Goal: Contribute content: Contribute content

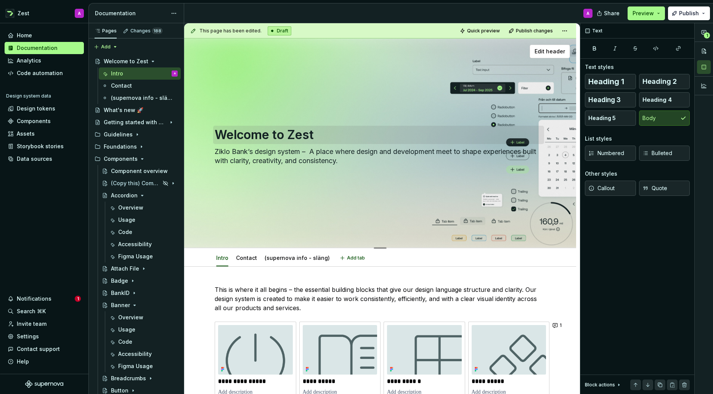
scroll to position [77, 0]
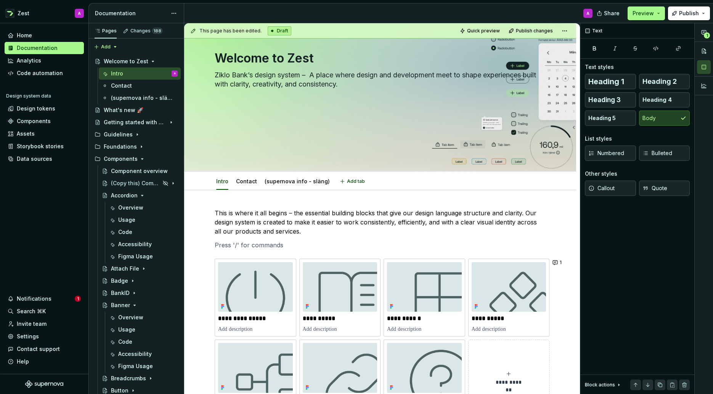
type textarea "*"
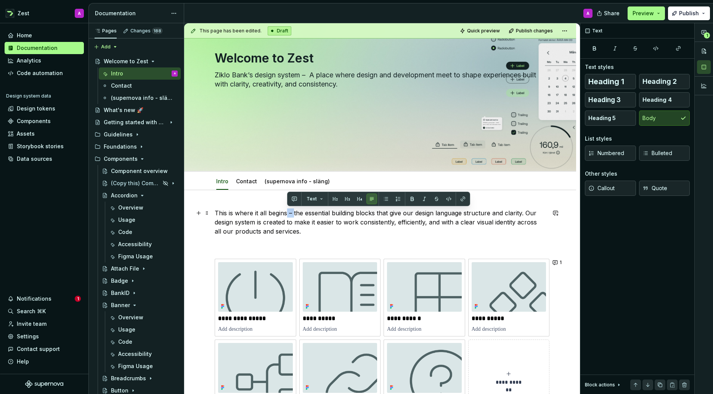
drag, startPoint x: 294, startPoint y: 214, endPoint x: 287, endPoint y: 214, distance: 7.2
click at [287, 214] on p "This is where it all begins – the essential building blocks that give our desig…" at bounding box center [380, 222] width 331 height 27
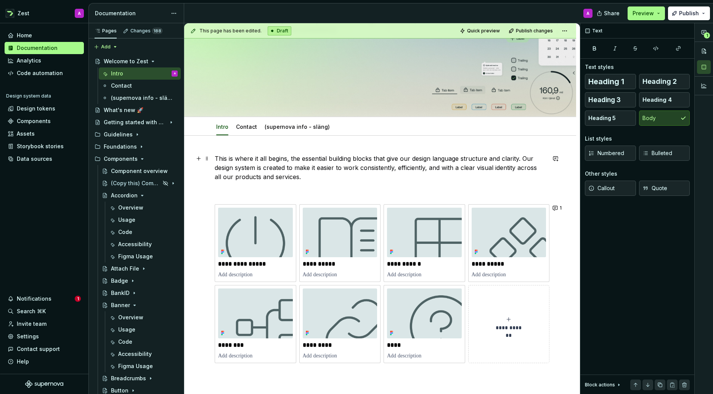
scroll to position [135, 0]
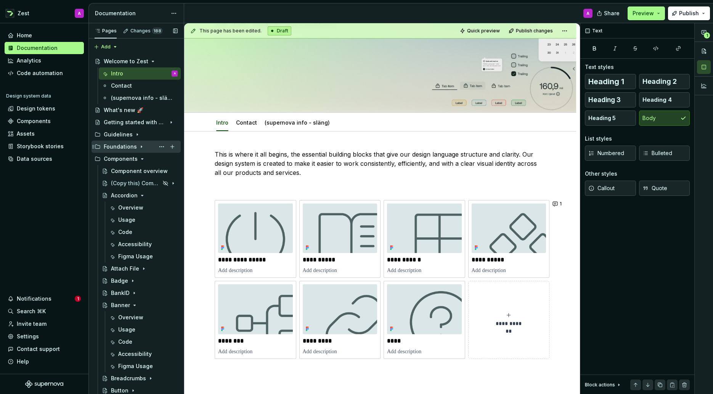
click at [120, 144] on div "Foundations" at bounding box center [120, 147] width 33 height 8
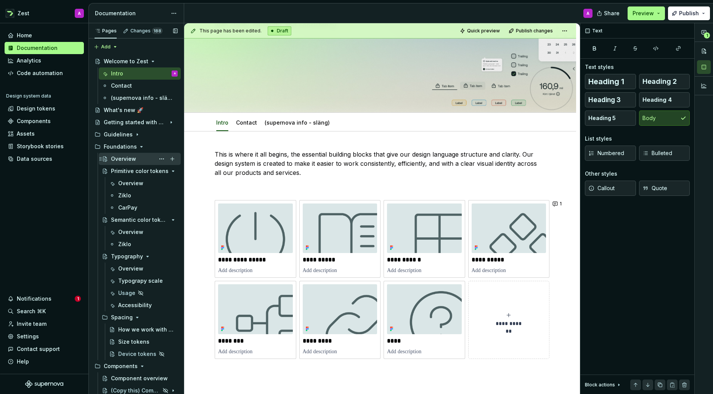
click at [120, 156] on div "Overview" at bounding box center [123, 159] width 25 height 8
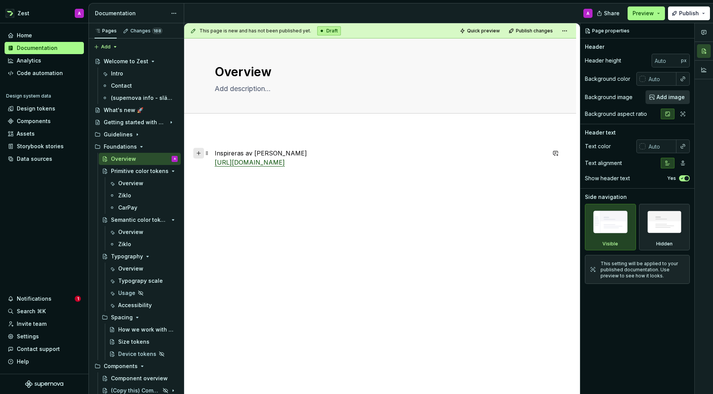
type textarea "*"
click at [200, 154] on button "button" at bounding box center [198, 153] width 11 height 11
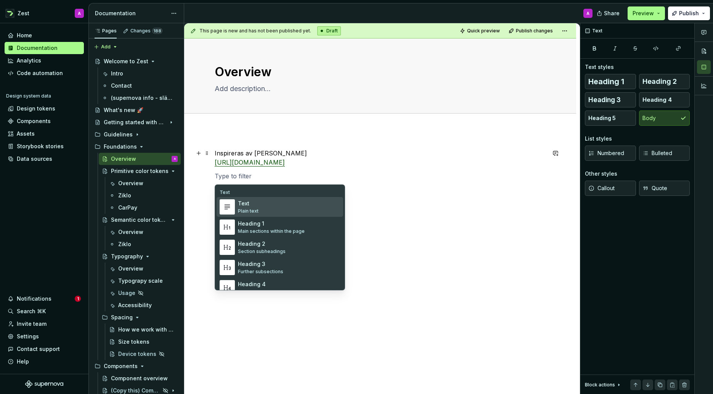
click at [230, 206] on img "Suggestions" at bounding box center [227, 207] width 14 height 14
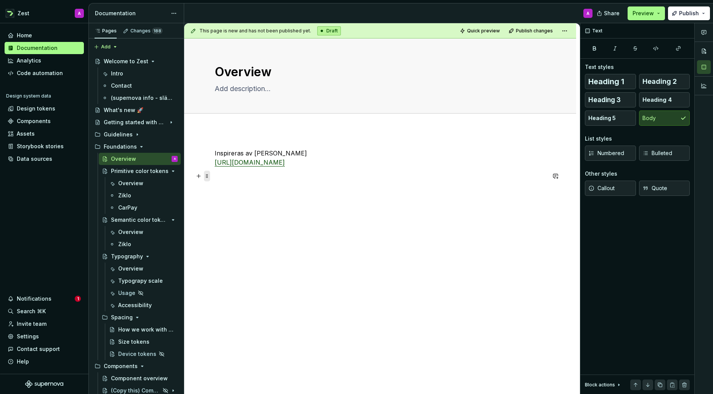
click at [208, 176] on span at bounding box center [207, 176] width 6 height 11
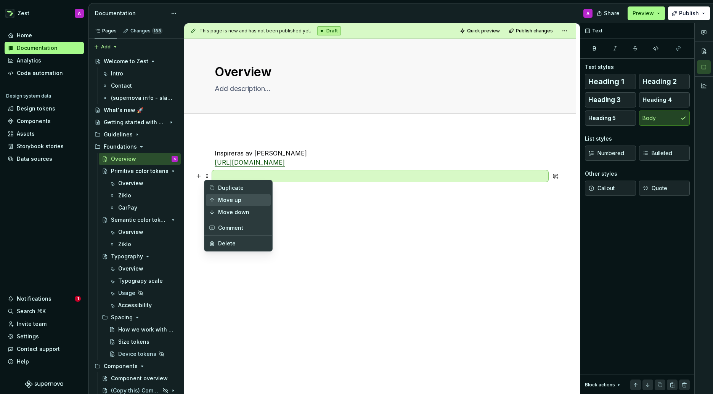
click at [222, 200] on div "Move up" at bounding box center [243, 200] width 50 height 8
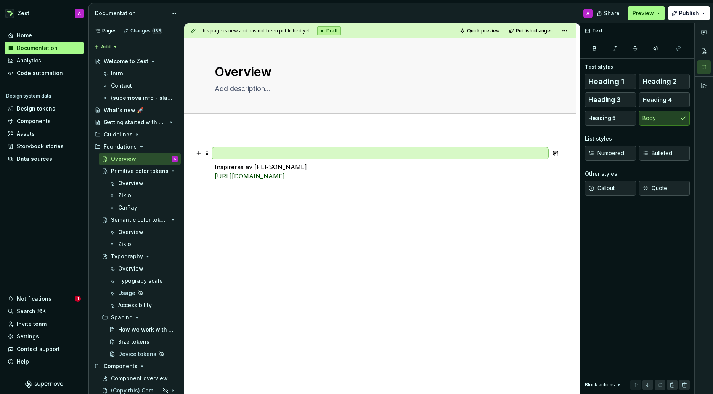
click at [221, 153] on p at bounding box center [380, 153] width 331 height 9
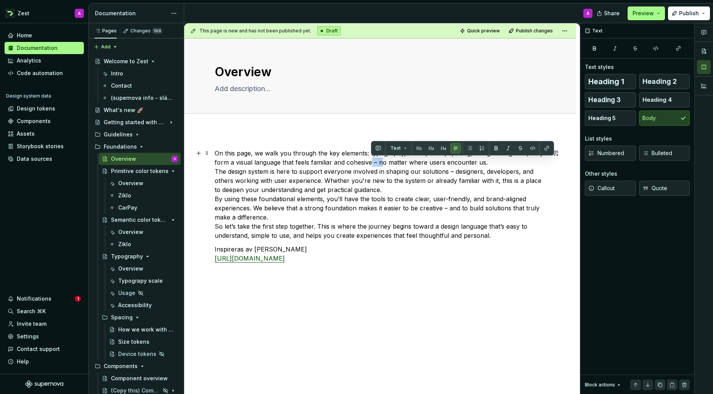
drag, startPoint x: 378, startPoint y: 163, endPoint x: 371, endPoint y: 164, distance: 6.9
click at [371, 164] on p "On this page, we walk you through the key elements: typography, color palette, …" at bounding box center [380, 195] width 331 height 92
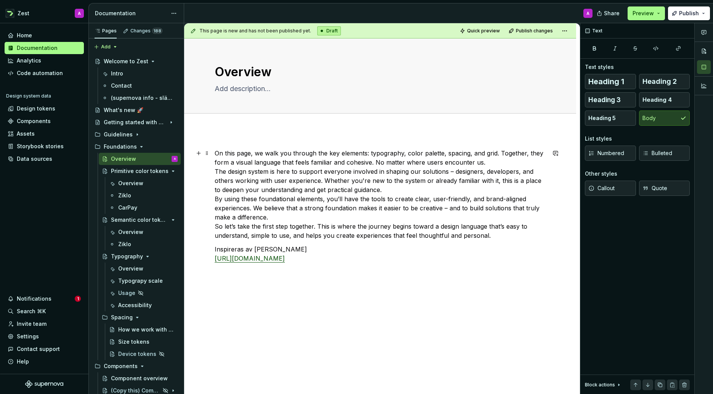
click at [489, 163] on p "On this page, we walk you through the key elements: typography, color palette, …" at bounding box center [380, 195] width 331 height 92
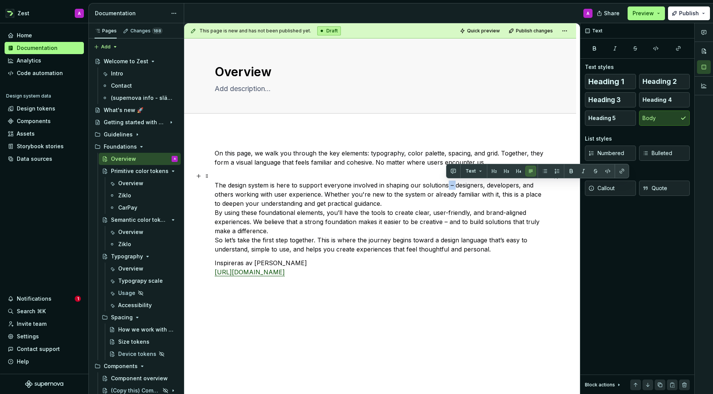
drag, startPoint x: 454, startPoint y: 185, endPoint x: 446, endPoint y: 185, distance: 8.0
click at [446, 186] on p "The design system is here to support everyone involved in shaping our solutions…" at bounding box center [380, 213] width 331 height 82
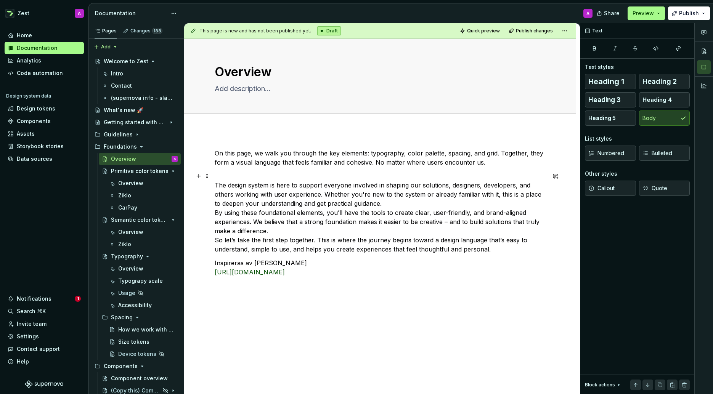
click at [377, 204] on p "The design system is here to support everyone involved in shaping our solutions…" at bounding box center [380, 213] width 331 height 82
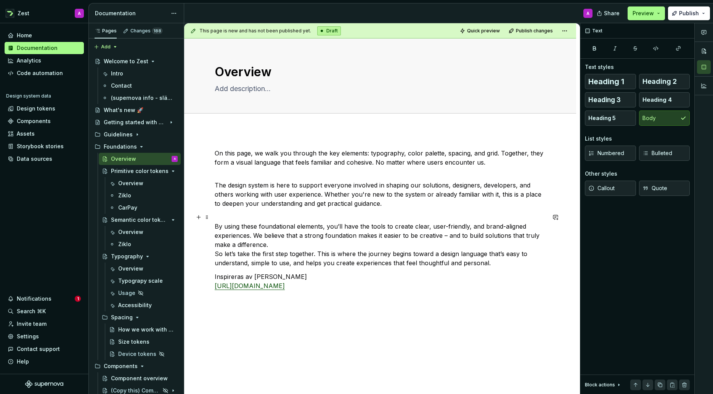
drag, startPoint x: 470, startPoint y: 227, endPoint x: 488, endPoint y: 224, distance: 18.3
click at [470, 227] on p "By using these foundational elements, you’ll have the tools to create clear, us…" at bounding box center [380, 240] width 331 height 55
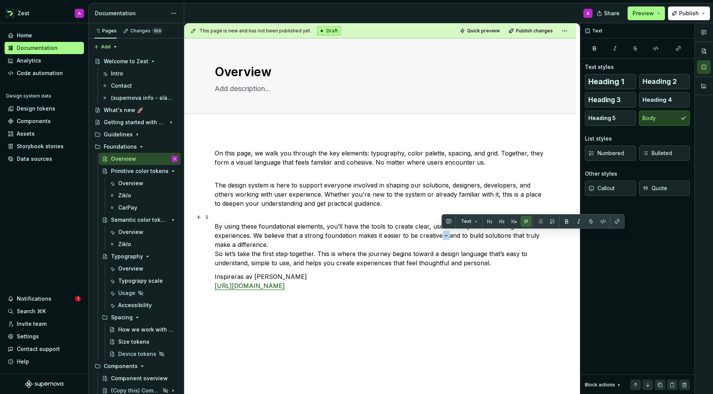
drag, startPoint x: 449, startPoint y: 235, endPoint x: 441, endPoint y: 236, distance: 8.0
click at [441, 236] on p "By using these foundational elements, you’ll have the tools to create clear, us…" at bounding box center [380, 240] width 331 height 55
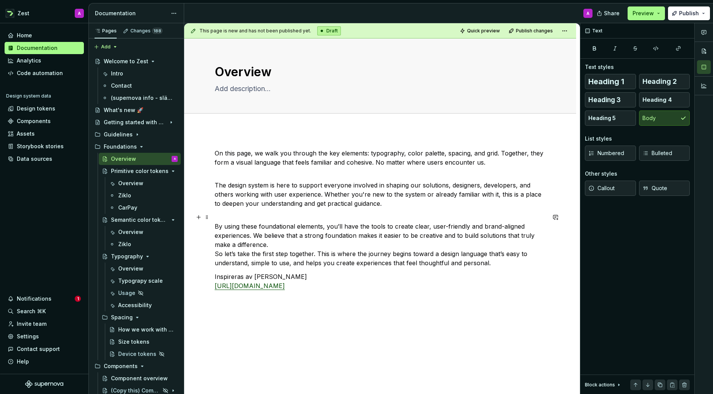
click at [286, 245] on p "By using these foundational elements, you’ll have the tools to create clear, us…" at bounding box center [380, 240] width 331 height 55
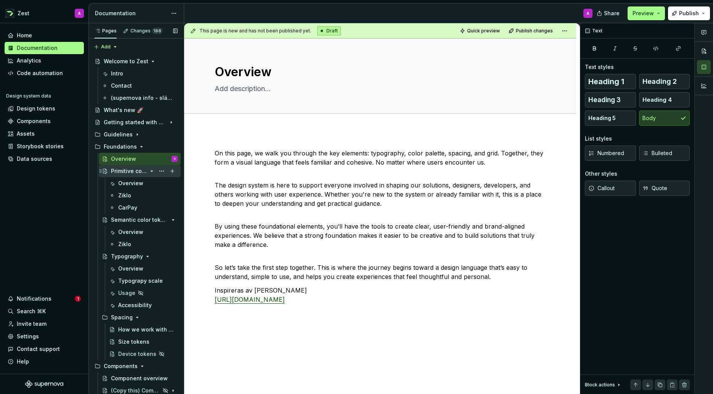
click at [126, 173] on div "Primitive color tokens" at bounding box center [129, 171] width 36 height 8
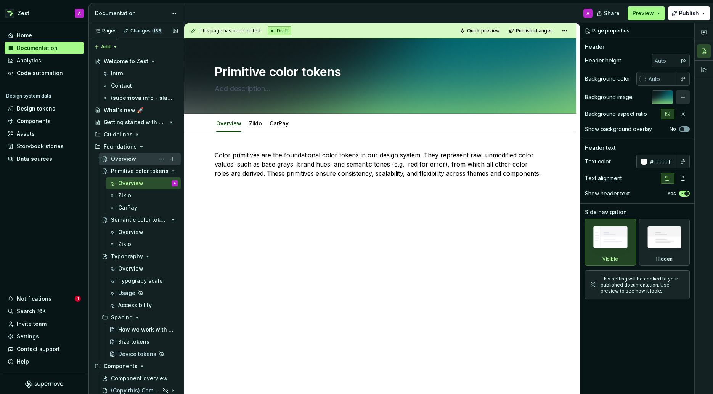
click at [121, 155] on div "Overview" at bounding box center [123, 159] width 25 height 8
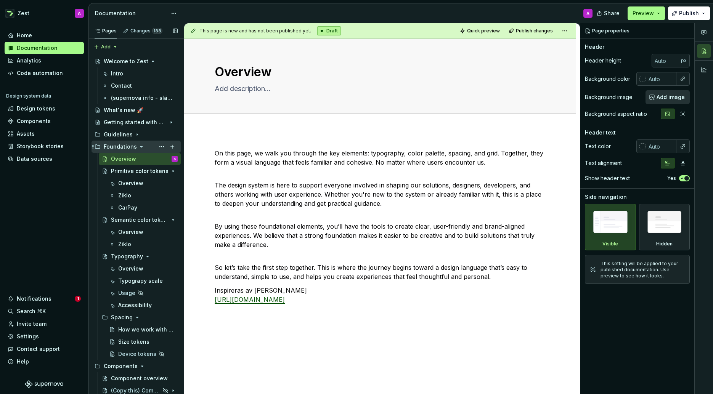
click at [124, 148] on div "Foundations" at bounding box center [120, 147] width 33 height 8
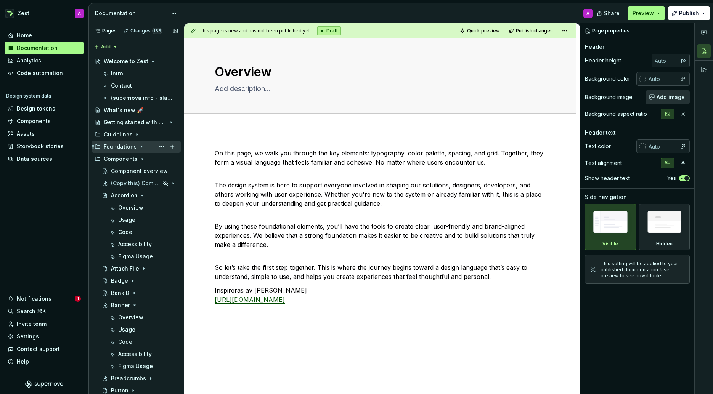
click at [138, 146] on icon "Page tree" at bounding box center [141, 147] width 6 height 6
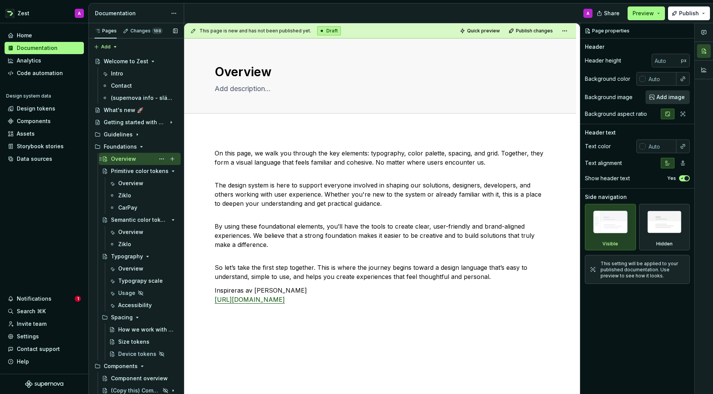
click at [132, 156] on div "Overview" at bounding box center [123, 159] width 25 height 8
click at [222, 89] on textarea at bounding box center [378, 89] width 331 height 12
type textarea "*"
type textarea "O"
type textarea "*"
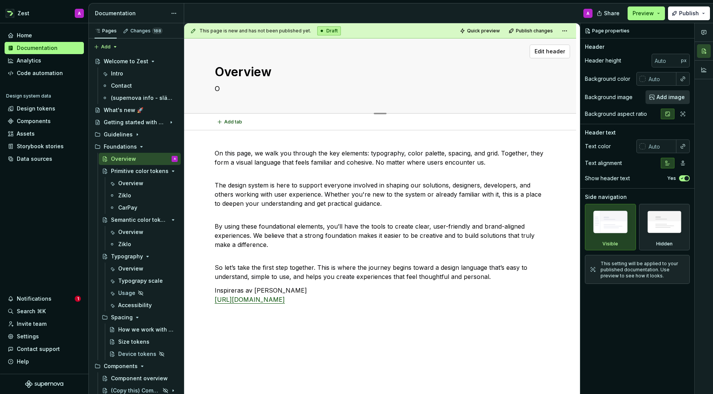
type textarea "Ou"
type textarea "*"
type textarea "Our"
type textarea "*"
type textarea "Our"
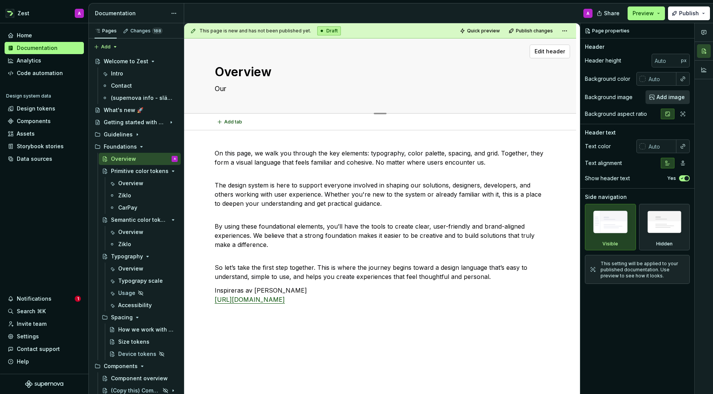
type textarea "*"
type textarea "Our d"
type textarea "*"
type textarea "Our de"
type textarea "*"
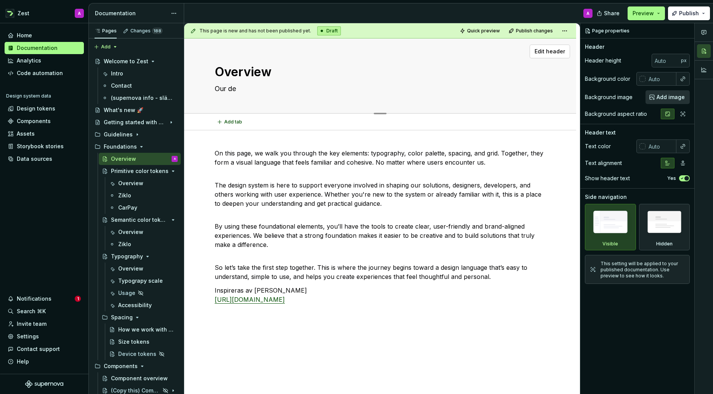
type textarea "Our des"
type textarea "*"
type textarea "Our desi"
type textarea "*"
type textarea "Our desig"
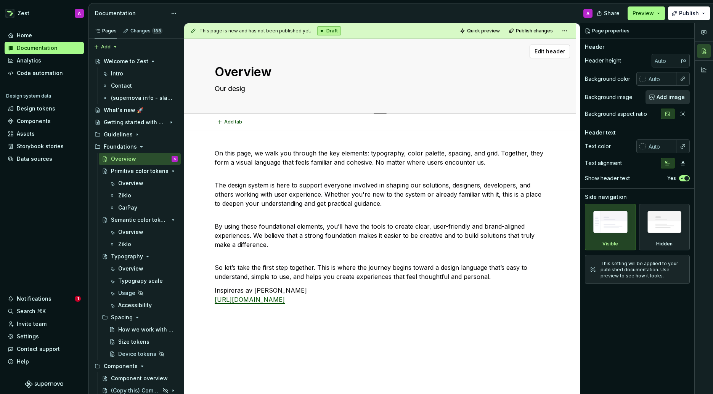
type textarea "*"
type textarea "Our design"
type textarea "*"
type textarea "Our design"
type textarea "*"
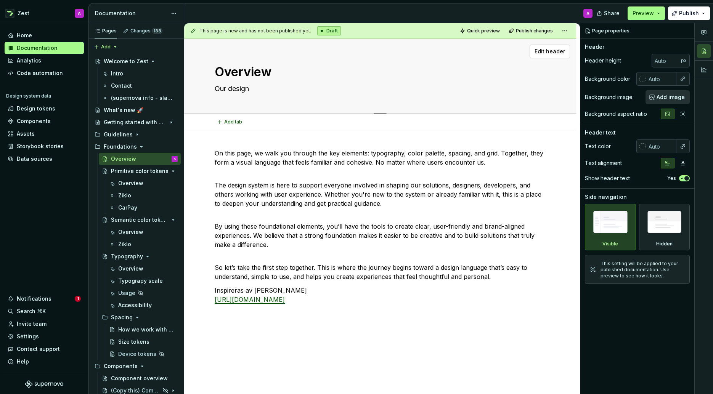
type textarea "Our design e"
type textarea "*"
type textarea "Our design el"
type textarea "*"
type textarea "Our design ele"
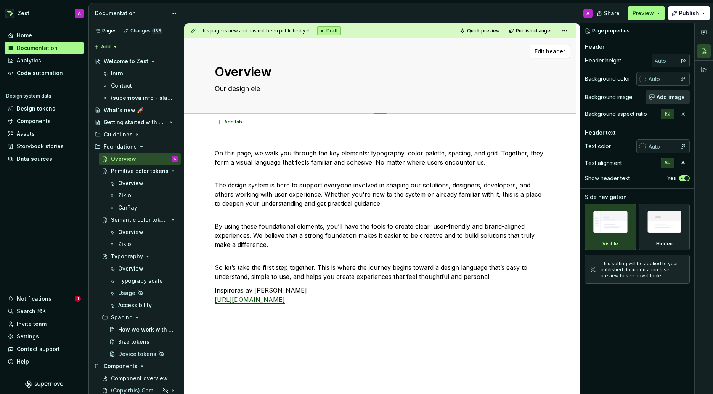
type textarea "*"
type textarea "Our design elem"
type textarea "*"
type textarea "Our design eleme"
type textarea "*"
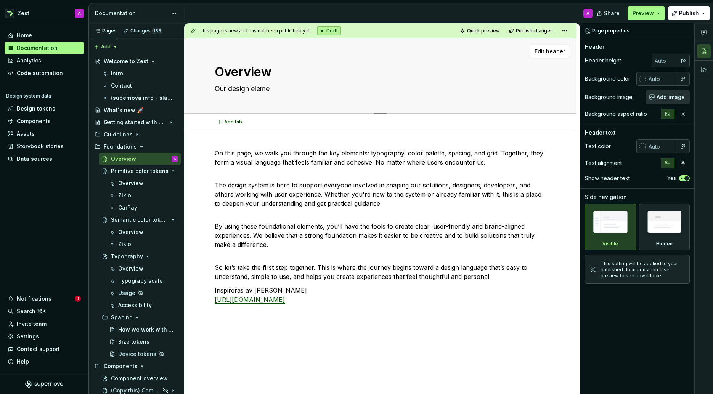
type textarea "Our design elemen"
type textarea "*"
type textarea "Our design element"
type textarea "*"
type textarea "Our design elements"
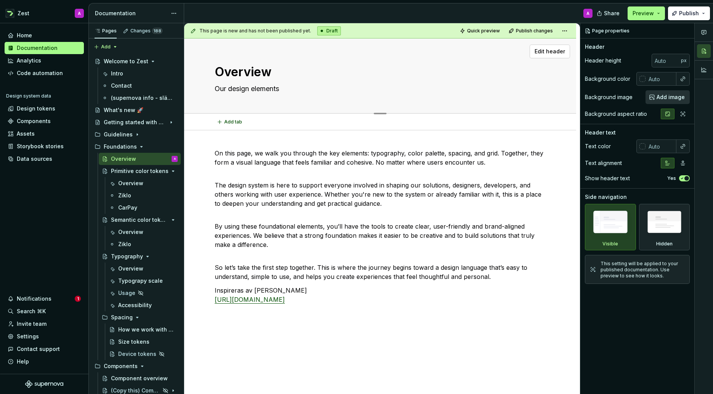
type textarea "*"
type textarea "Our design elements"
type textarea "*"
type textarea "Our design elements t"
type textarea "*"
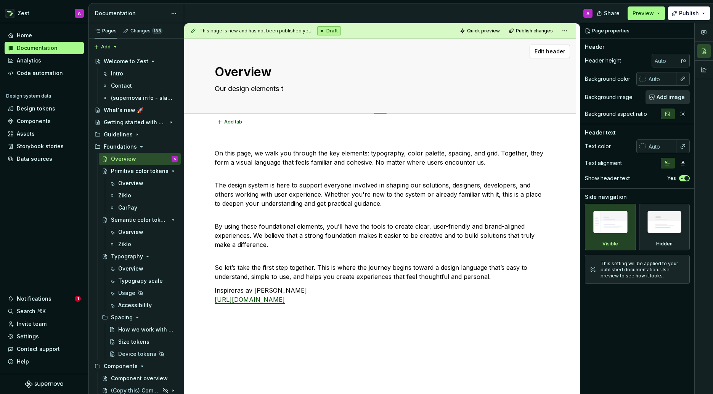
type textarea "Our design elements th"
type textarea "*"
type textarea "Our design elements tha"
type textarea "*"
type textarea "Our design elements that"
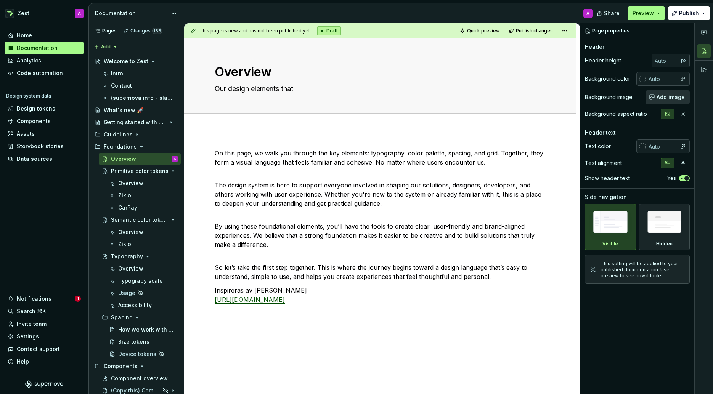
type textarea "*"
type textarea "Our design elements that"
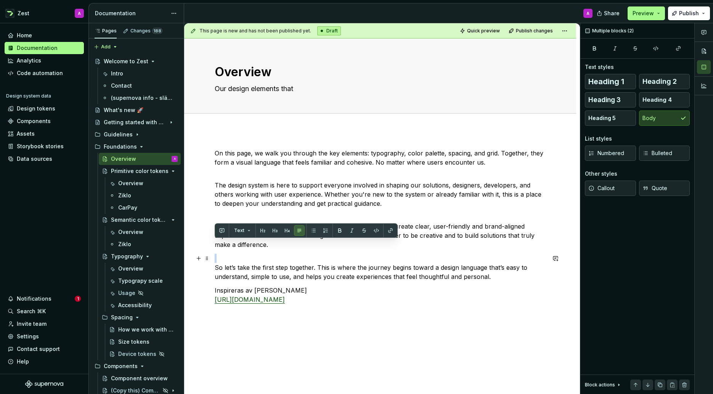
drag, startPoint x: 270, startPoint y: 245, endPoint x: 288, endPoint y: 256, distance: 21.4
click at [289, 259] on div "On this page, we walk you through the key elements: typography, color palette, …" at bounding box center [380, 233] width 331 height 169
click at [286, 252] on div "On this page, we walk you through the key elements: typography, color palette, …" at bounding box center [380, 233] width 331 height 169
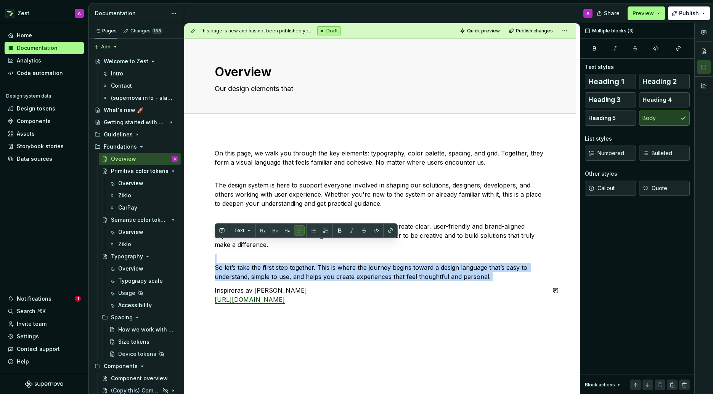
drag, startPoint x: 272, startPoint y: 245, endPoint x: 482, endPoint y: 283, distance: 213.2
click at [481, 283] on div "On this page, we walk you through the key elements: typography, color palette, …" at bounding box center [380, 233] width 331 height 169
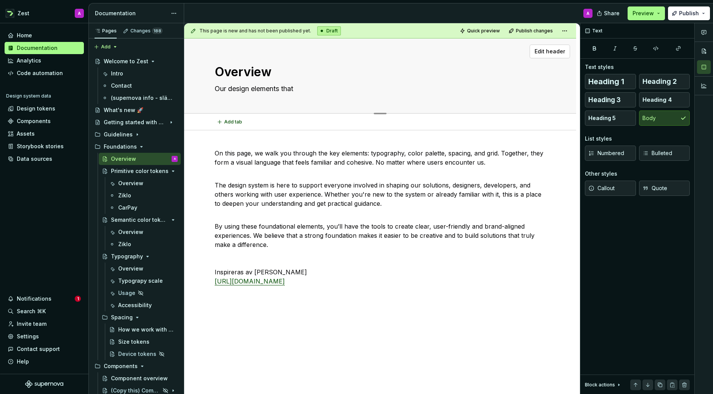
click at [293, 90] on textarea "Our design elements that" at bounding box center [378, 89] width 331 height 12
click at [294, 90] on textarea "Our design elements that" at bounding box center [378, 89] width 331 height 12
click at [296, 89] on textarea "Our design elements that" at bounding box center [378, 89] width 331 height 12
click at [294, 89] on textarea "Our design elements that" at bounding box center [378, 89] width 331 height 12
drag, startPoint x: 295, startPoint y: 89, endPoint x: 201, endPoint y: 88, distance: 94.6
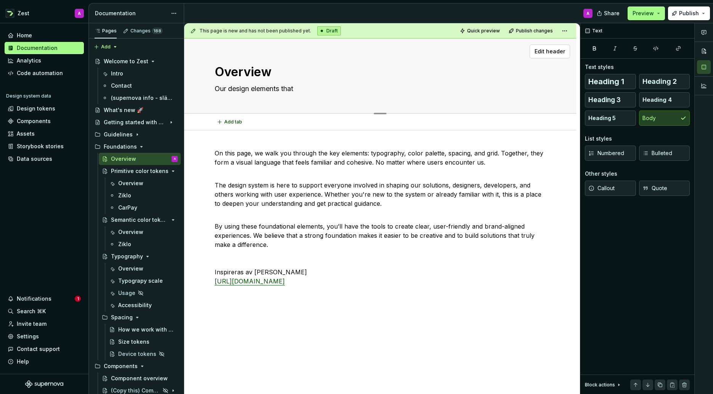
click at [201, 88] on div "Overview Our design elements that Edit header" at bounding box center [380, 76] width 392 height 75
click at [289, 87] on textarea "Our design elements that" at bounding box center [378, 89] width 331 height 12
type textarea "*"
type textarea "Our design elements that"
type textarea "*"
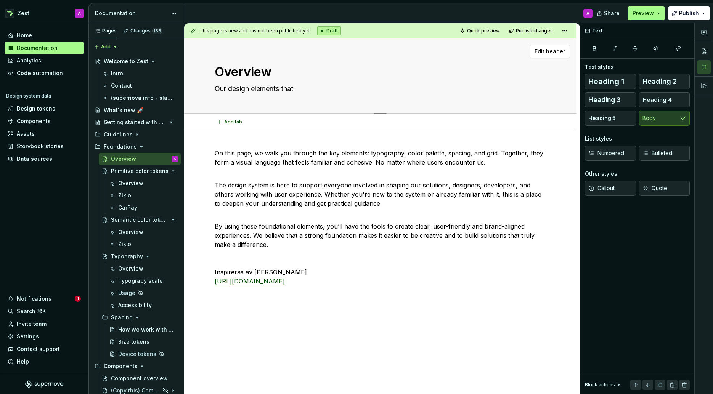
type textarea "Our design elements that t"
type textarea "*"
type textarea "Our design elements that th"
type textarea "*"
type textarea "Our design elements that tha"
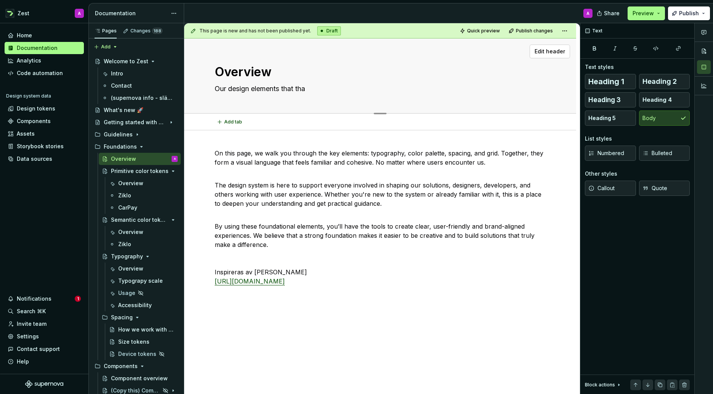
type textarea "*"
type textarea "Our design elements that that"
type textarea "*"
type textarea "Our design elements that that"
type textarea "*"
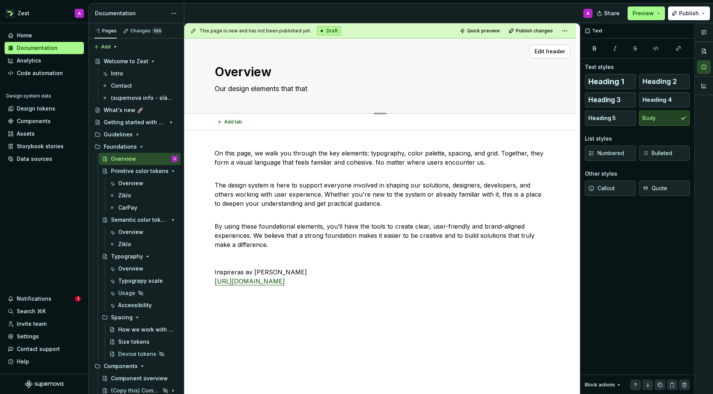
type textarea "Our design elements that that i"
type textarea "*"
type textarea "Our design elements that that is"
type textarea "*"
type textarea "Our design elements that that is"
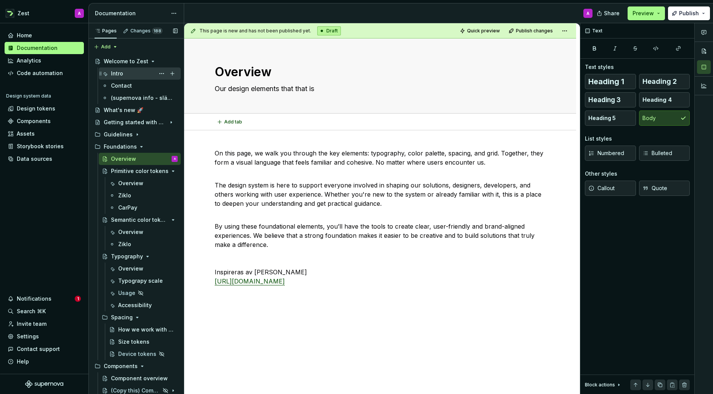
type textarea "*"
type textarea "Our design elements that that is"
click at [116, 58] on div "Welcome to Zest" at bounding box center [125, 62] width 43 height 8
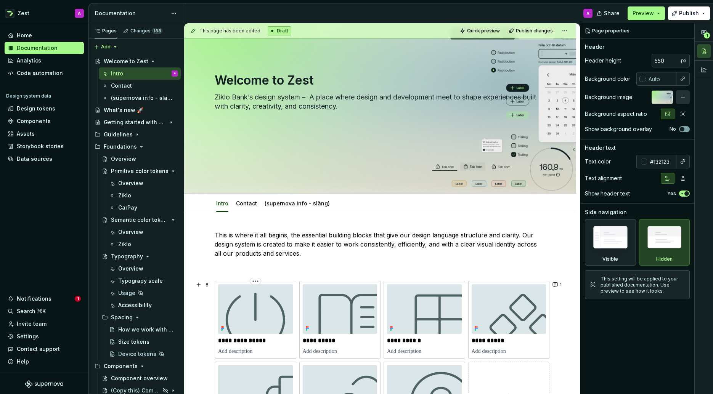
scroll to position [80, 0]
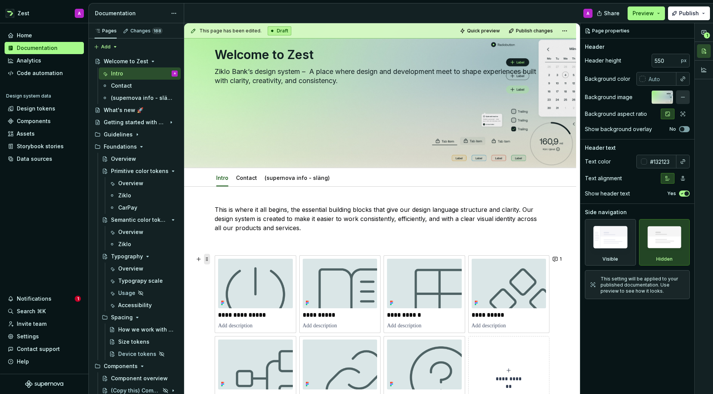
click at [208, 260] on span at bounding box center [207, 259] width 6 height 11
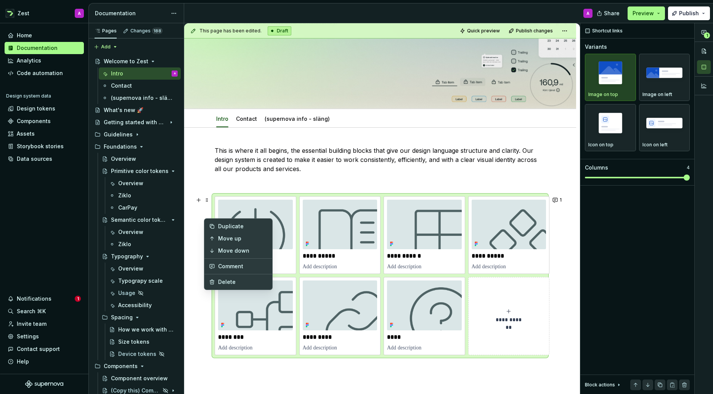
scroll to position [164, 0]
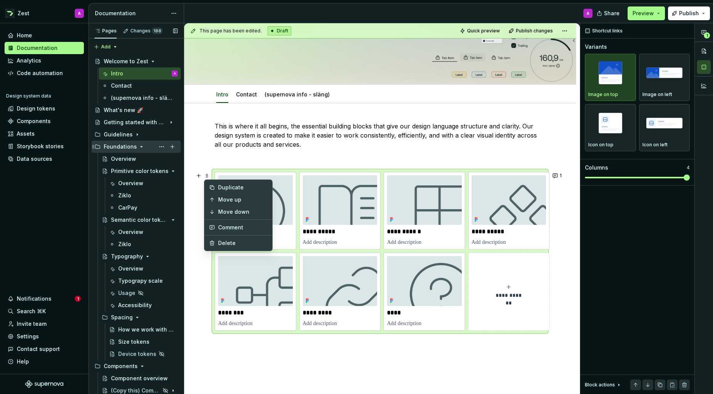
click at [119, 148] on div "Foundations" at bounding box center [120, 147] width 33 height 8
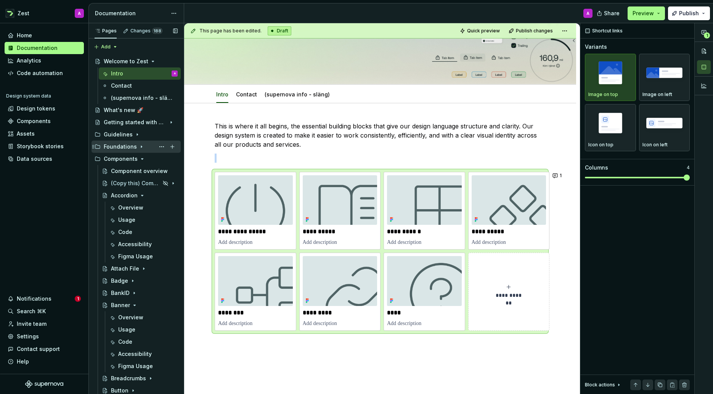
click at [118, 146] on div "Foundations" at bounding box center [120, 147] width 33 height 8
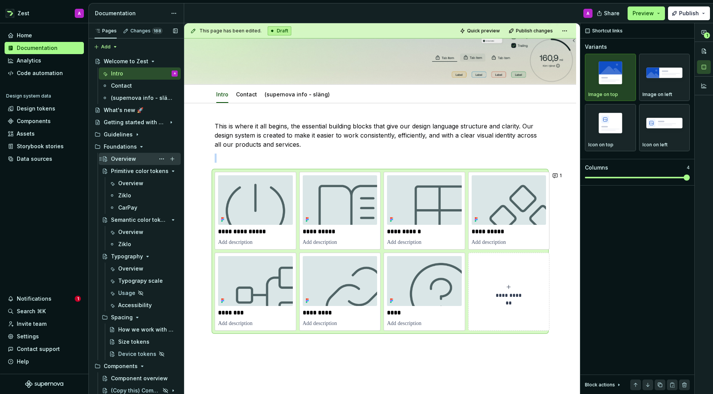
click at [122, 156] on div "Overview" at bounding box center [123, 159] width 25 height 8
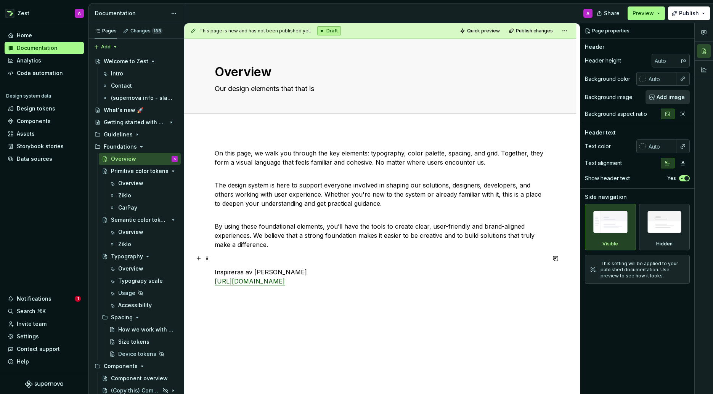
click at [222, 256] on p at bounding box center [380, 258] width 331 height 9
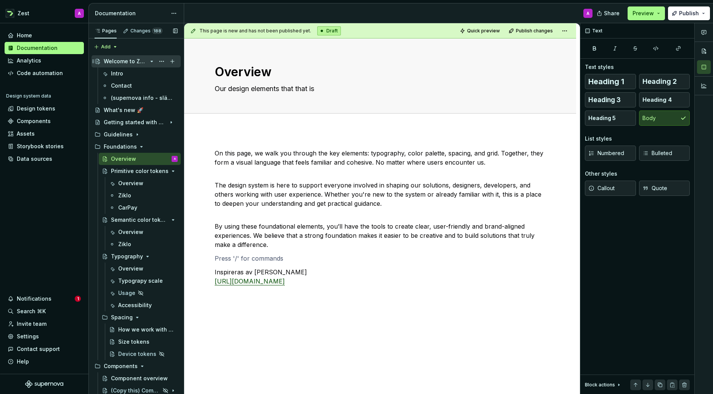
click at [127, 61] on div "Welcome to Zest" at bounding box center [125, 62] width 43 height 8
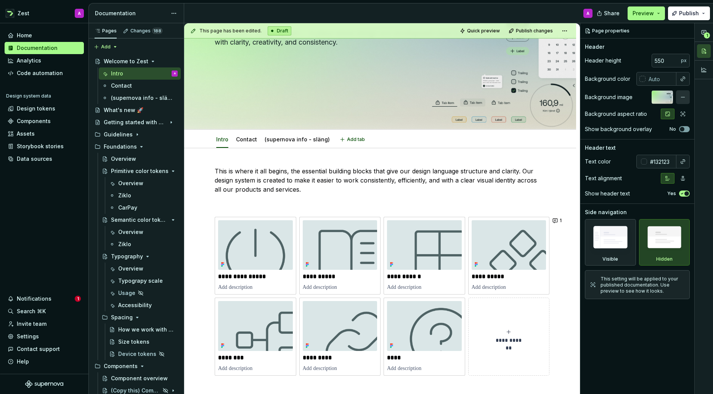
scroll to position [197, 0]
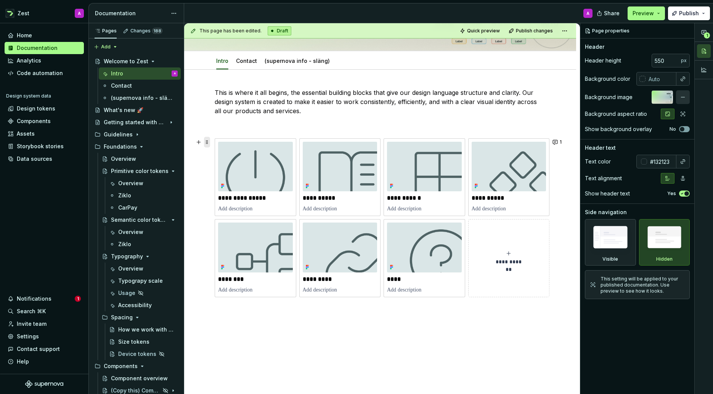
click at [208, 142] on span at bounding box center [207, 142] width 6 height 11
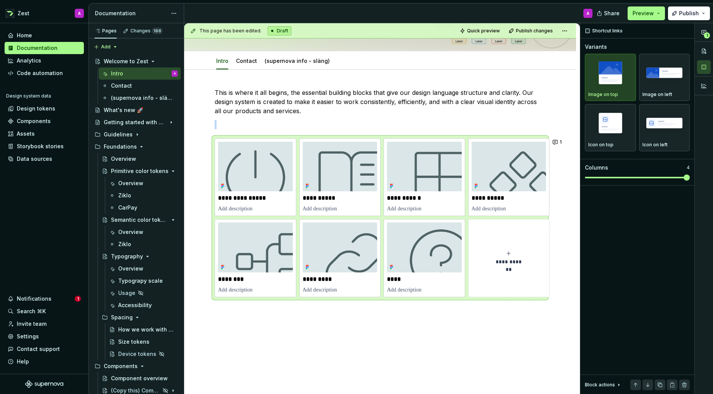
copy br
drag, startPoint x: 492, startPoint y: 351, endPoint x: 530, endPoint y: 336, distance: 40.6
click at [499, 346] on div "**********" at bounding box center [382, 209] width 396 height 372
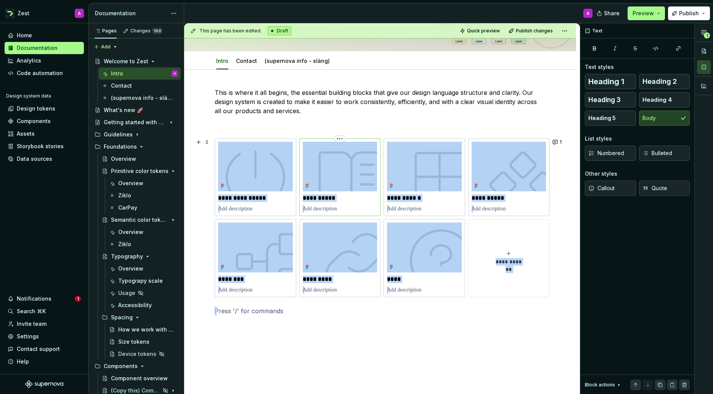
drag, startPoint x: 548, startPoint y: 306, endPoint x: 312, endPoint y: 173, distance: 271.2
click at [312, 174] on div "**********" at bounding box center [380, 202] width 331 height 228
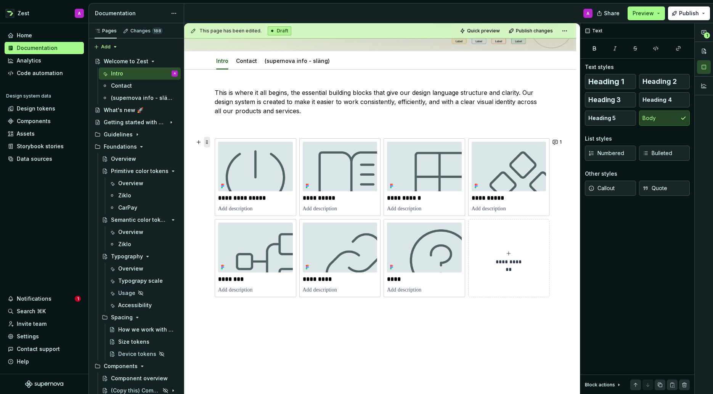
click at [209, 142] on span at bounding box center [207, 142] width 6 height 11
click at [318, 127] on p at bounding box center [380, 124] width 331 height 9
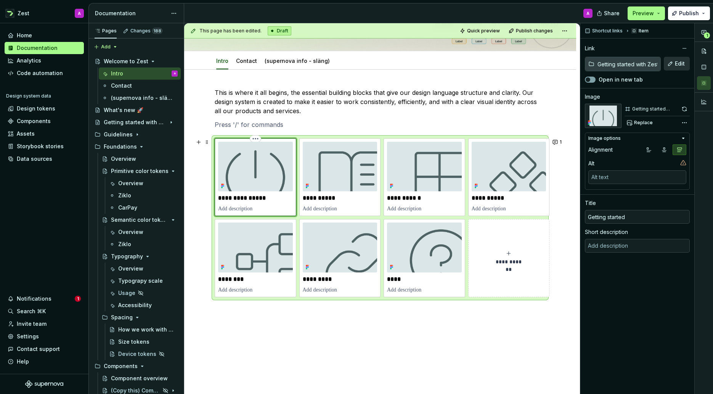
click at [249, 146] on img at bounding box center [255, 167] width 75 height 50
click at [206, 143] on span at bounding box center [207, 142] width 6 height 11
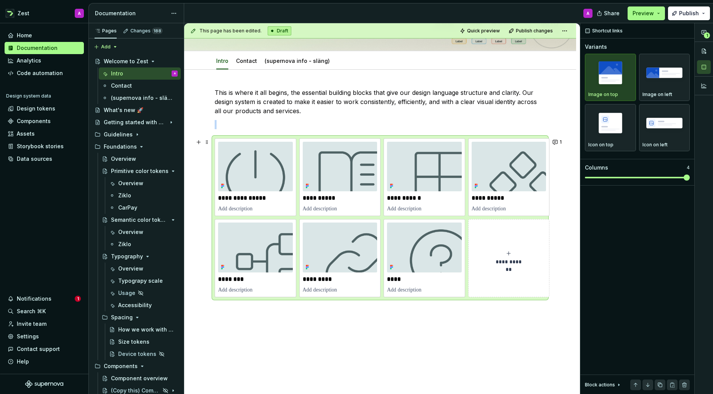
click at [519, 298] on div "**********" at bounding box center [380, 217] width 331 height 159
click at [125, 159] on div "Overview" at bounding box center [123, 159] width 25 height 8
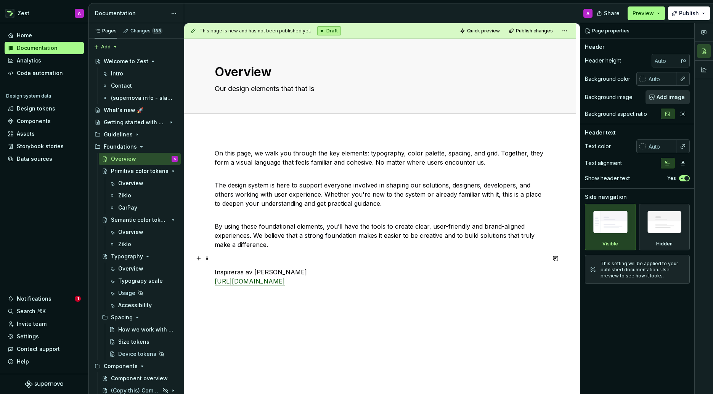
click at [225, 261] on p at bounding box center [380, 258] width 331 height 9
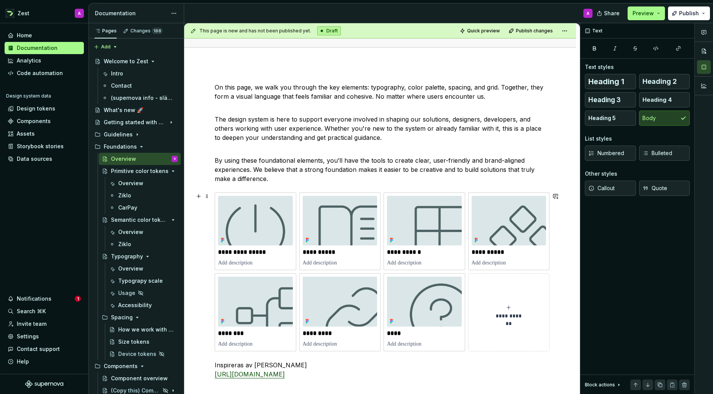
scroll to position [79, 0]
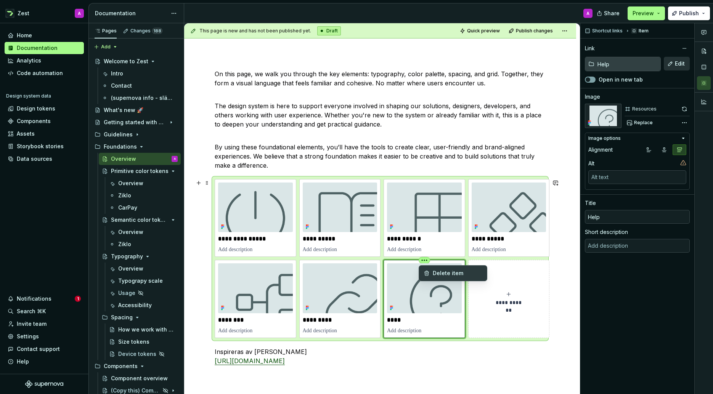
click at [426, 261] on html "Zest A Home Documentation Analytics Code automation Design system data Design t…" at bounding box center [356, 197] width 713 height 394
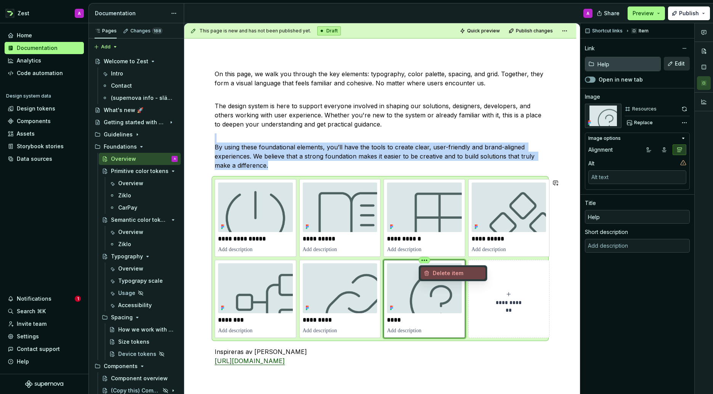
drag, startPoint x: 436, startPoint y: 274, endPoint x: 412, endPoint y: 271, distance: 24.6
click at [435, 274] on div "Delete item" at bounding box center [458, 274] width 50 height 8
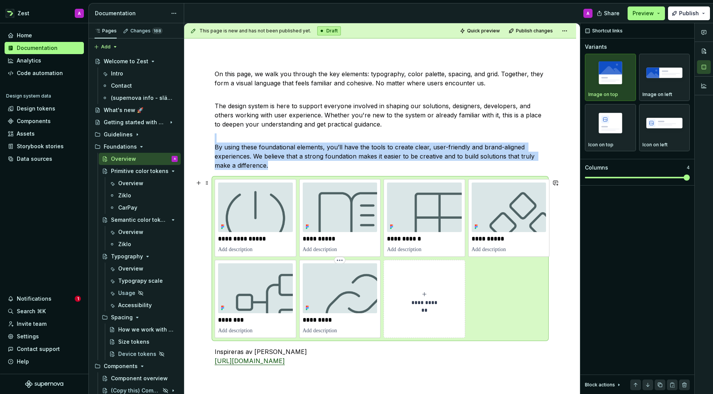
click at [342, 261] on html "Zest A Home Documentation Analytics Code automation Design system data Design t…" at bounding box center [356, 197] width 713 height 394
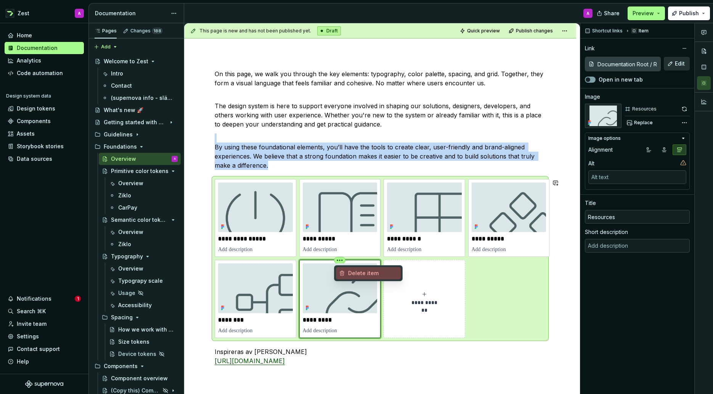
click at [367, 271] on div "Delete item" at bounding box center [373, 274] width 50 height 8
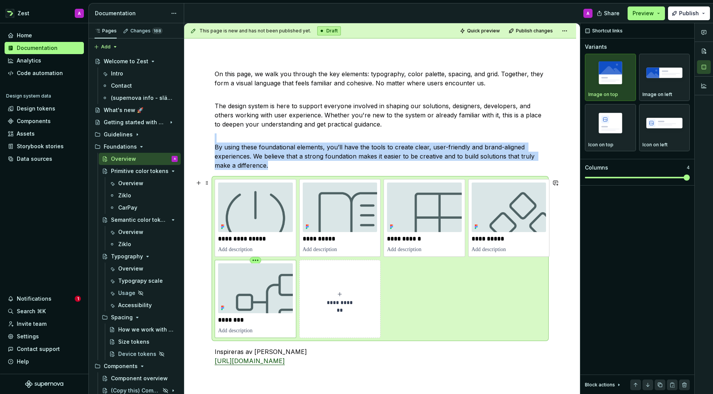
click at [256, 261] on html "Zest A Home Documentation Analytics Code automation Design system data Design t…" at bounding box center [356, 197] width 713 height 394
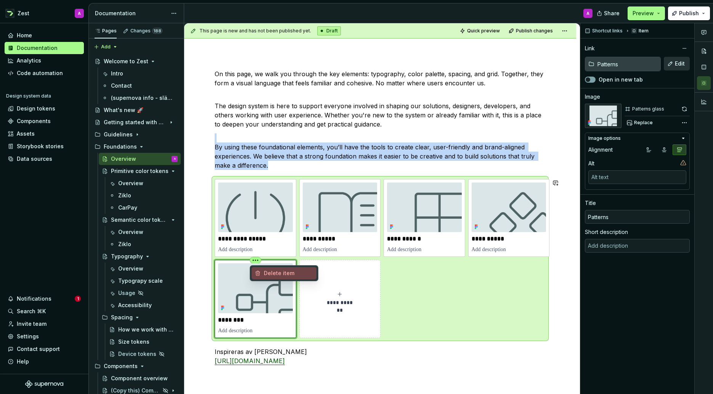
click at [267, 270] on div "Delete item" at bounding box center [289, 274] width 50 height 8
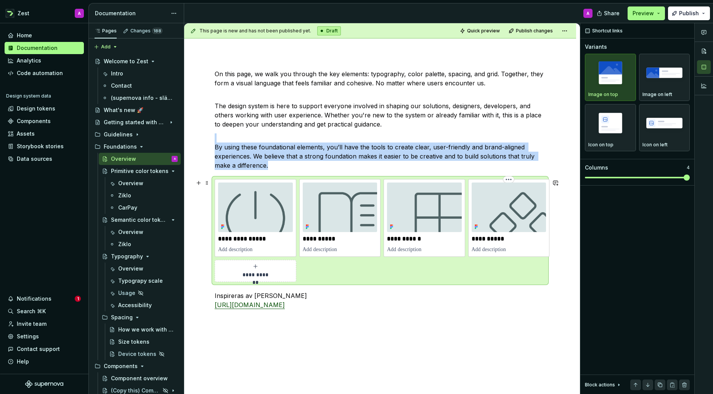
click at [509, 181] on html "Zest A Home Documentation Analytics Code automation Design system data Design t…" at bounding box center [356, 197] width 713 height 394
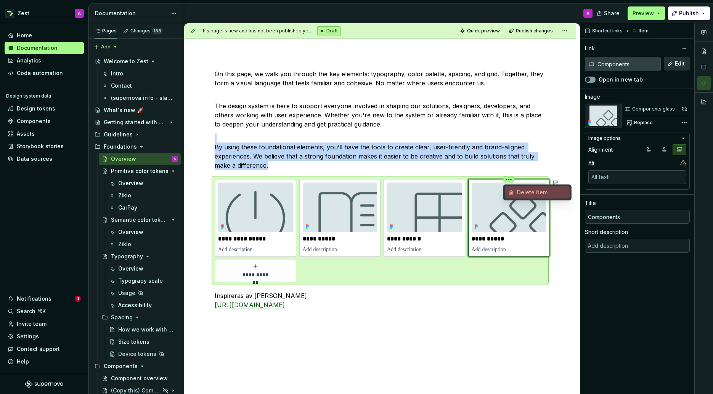
drag, startPoint x: 532, startPoint y: 190, endPoint x: 499, endPoint y: 188, distance: 32.9
click at [532, 190] on div "Delete item" at bounding box center [542, 193] width 50 height 8
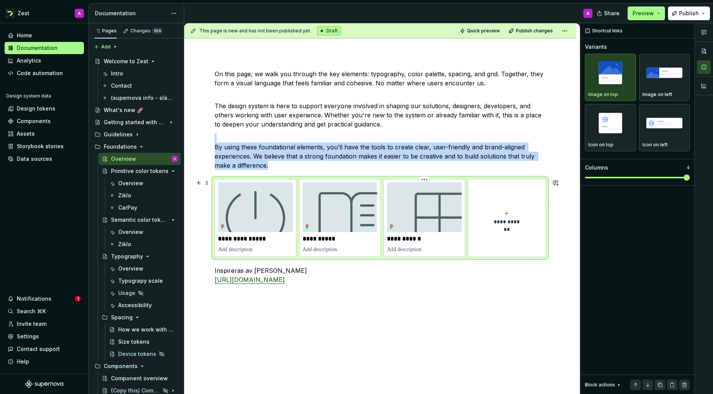
click at [425, 180] on html "Zest A Home Documentation Analytics Code automation Design system data Design t…" at bounding box center [356, 197] width 713 height 394
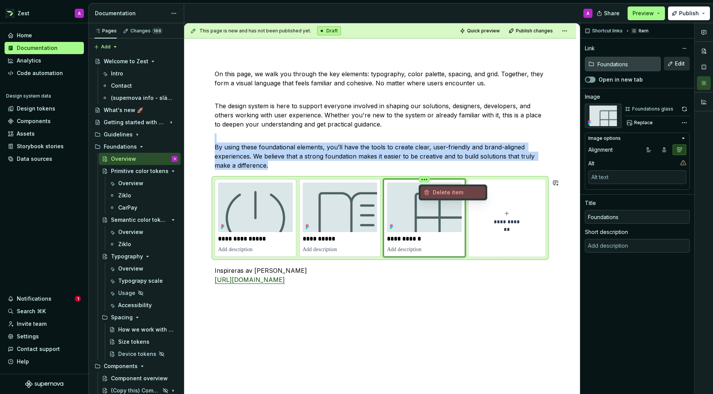
click at [434, 192] on div "Delete item" at bounding box center [458, 193] width 50 height 8
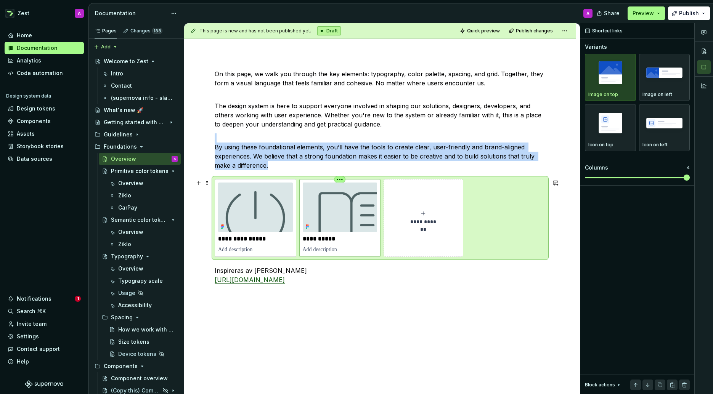
click at [343, 181] on html "Zest A Home Documentation Analytics Code automation Design system data Design t…" at bounding box center [356, 197] width 713 height 394
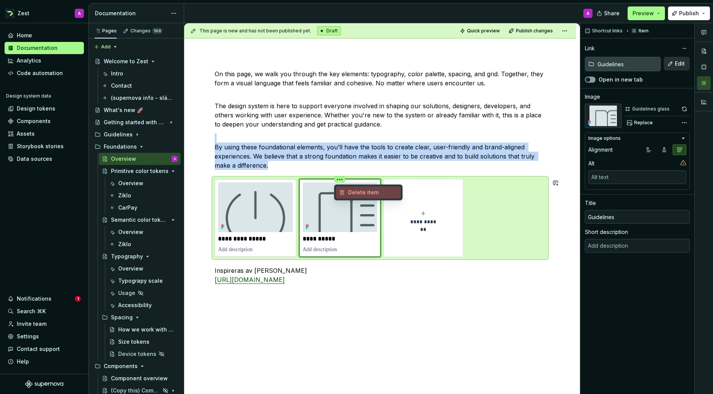
click at [355, 190] on div "Delete item" at bounding box center [373, 193] width 50 height 8
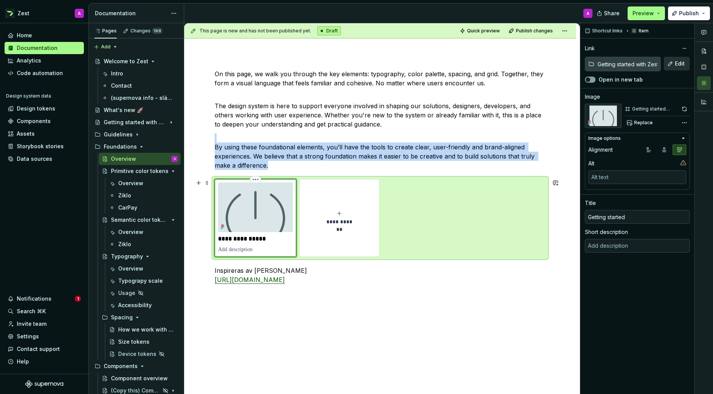
click at [280, 203] on img at bounding box center [255, 208] width 75 height 50
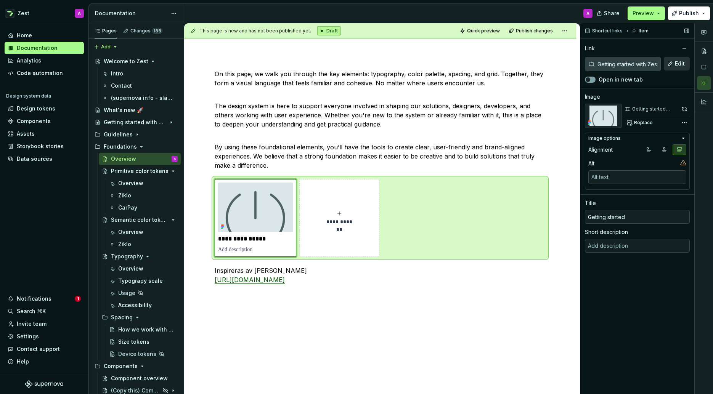
click at [629, 65] on input "Getting started with Zest" at bounding box center [628, 64] width 66 height 14
click at [632, 65] on input "Getting started with Zest" at bounding box center [628, 64] width 66 height 14
click at [631, 64] on input "Getting started with Zest" at bounding box center [628, 64] width 66 height 14
click at [677, 64] on span "Edit" at bounding box center [680, 64] width 10 height 8
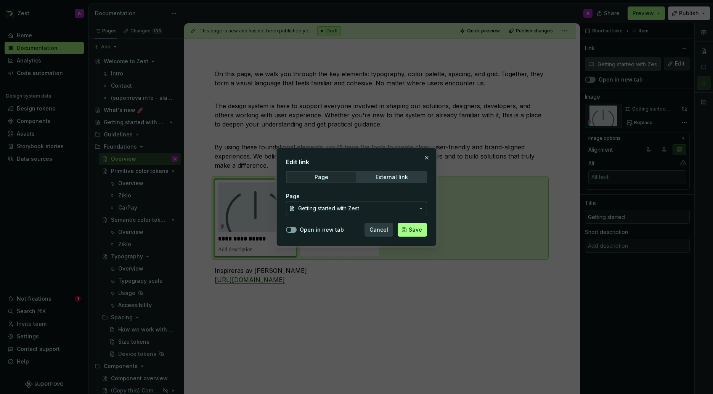
click at [363, 205] on span "Getting started with Zest" at bounding box center [356, 209] width 117 height 8
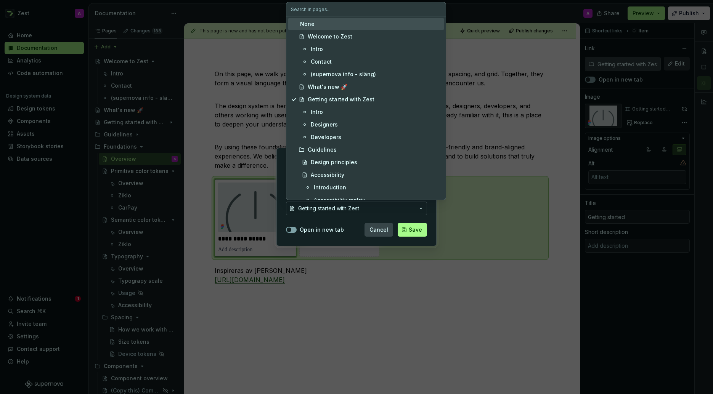
click at [382, 231] on div "Edit link Page External link Page Getting started with Zest Open in new tab Can…" at bounding box center [356, 197] width 713 height 394
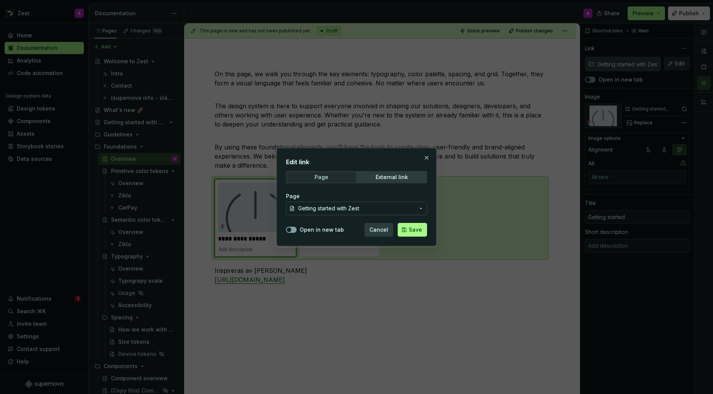
click at [334, 178] on span "Page" at bounding box center [321, 177] width 69 height 11
click at [418, 209] on icon "button" at bounding box center [421, 209] width 6 height 6
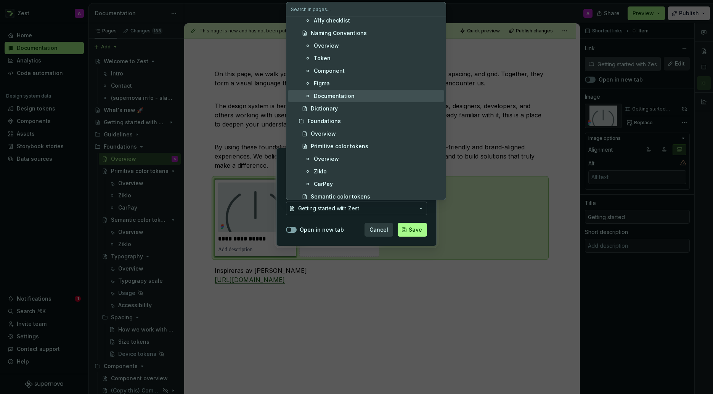
scroll to position [193, 0]
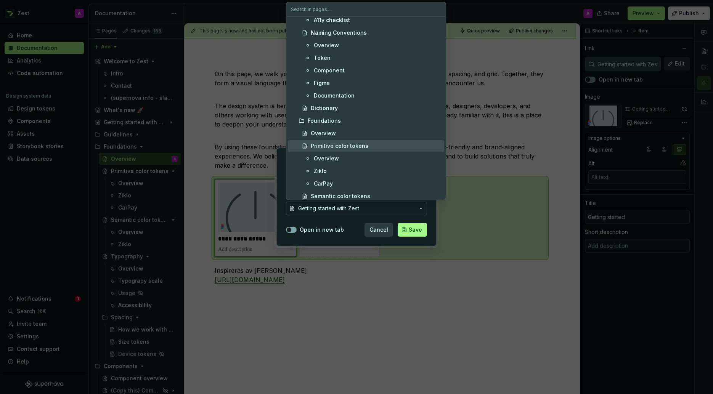
click at [340, 146] on div "Primitive color tokens" at bounding box center [340, 146] width 58 height 8
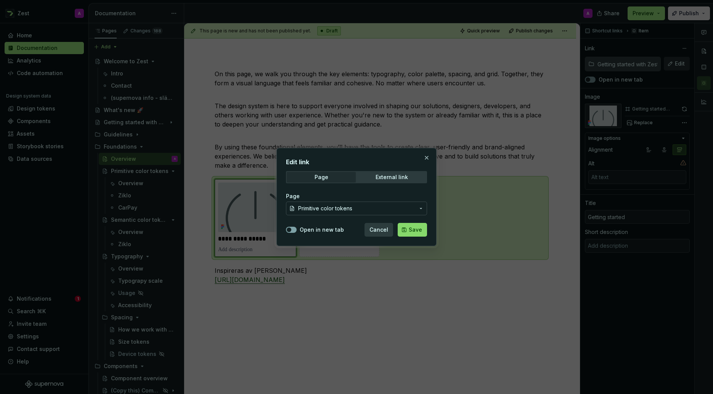
click at [420, 231] on span "Save" at bounding box center [415, 230] width 13 height 8
type textarea "*"
type input "Primitive color tokens"
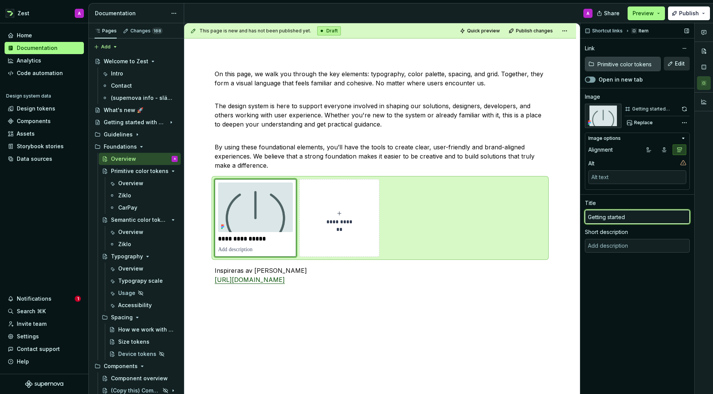
click at [625, 217] on input "Getting started" at bounding box center [637, 217] width 105 height 14
click at [624, 217] on input "Getting started" at bounding box center [637, 217] width 105 height 14
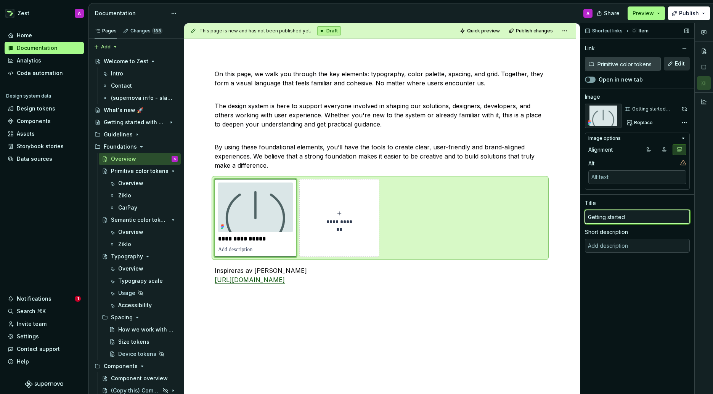
type input "C"
type textarea "*"
type input "Co"
type textarea "*"
type input "Col"
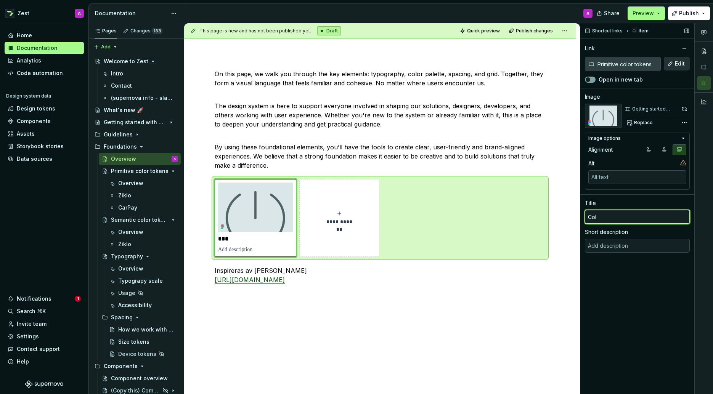
type textarea "*"
type input "Colo"
type textarea "*"
type input "Coloc"
type textarea "*"
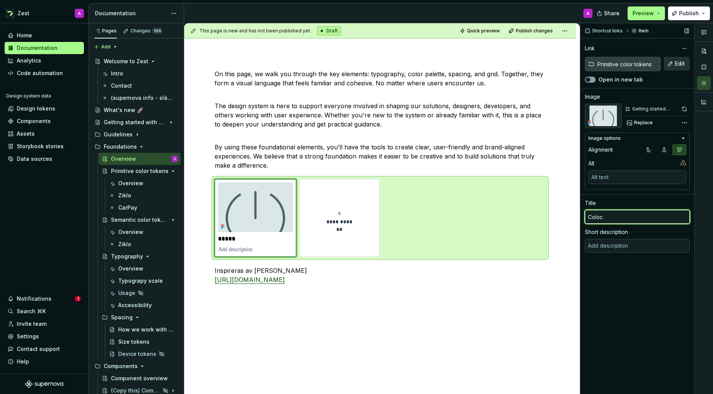
type input "Colo"
type textarea "*"
type input "Color"
type textarea "*"
type input "Color"
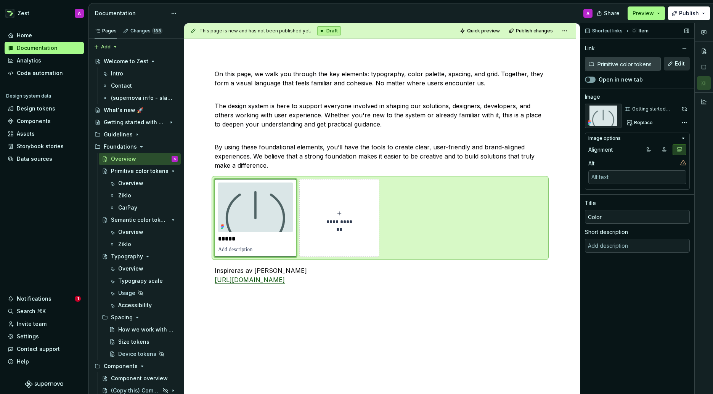
click at [614, 267] on div "Shortcut links Item Link Primitive color tokens Edit Open in new tab Image Gett…" at bounding box center [638, 209] width 114 height 372
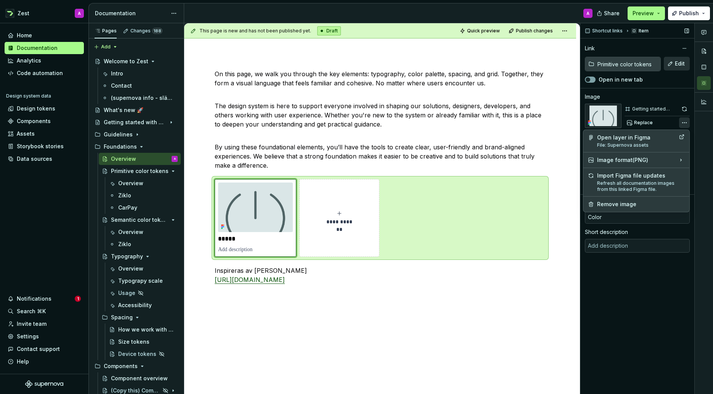
click at [683, 122] on div "Comments Open comments No comments yet Select ‘Comment’ from the block context …" at bounding box center [647, 209] width 133 height 372
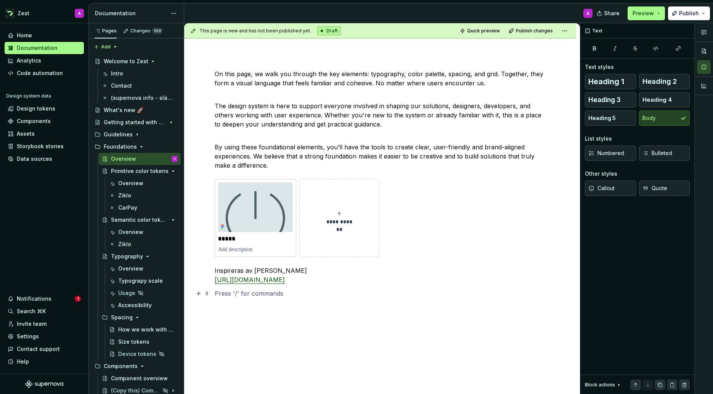
click at [466, 289] on html "Zest A Home Documentation Analytics Code automation Design system data Design t…" at bounding box center [356, 197] width 713 height 394
click at [261, 213] on img at bounding box center [255, 208] width 75 height 50
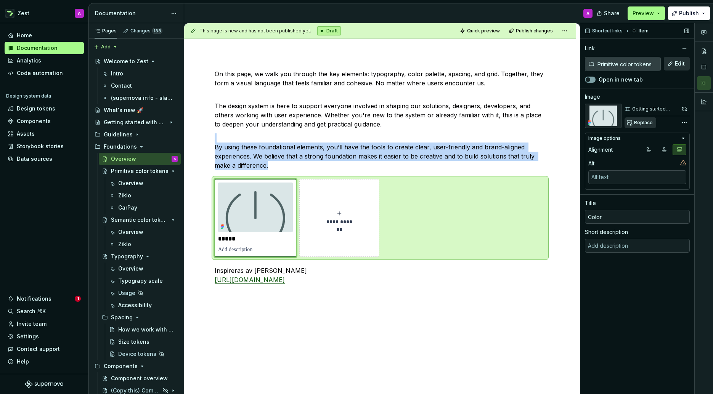
click at [642, 123] on span "Replace" at bounding box center [643, 123] width 19 height 6
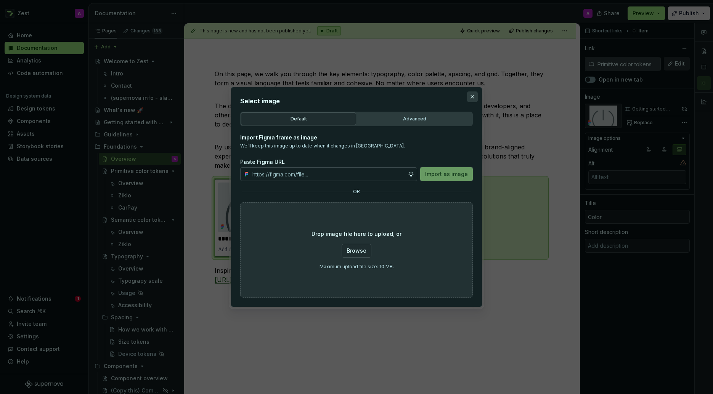
click at [476, 95] on button "button" at bounding box center [472, 97] width 11 height 11
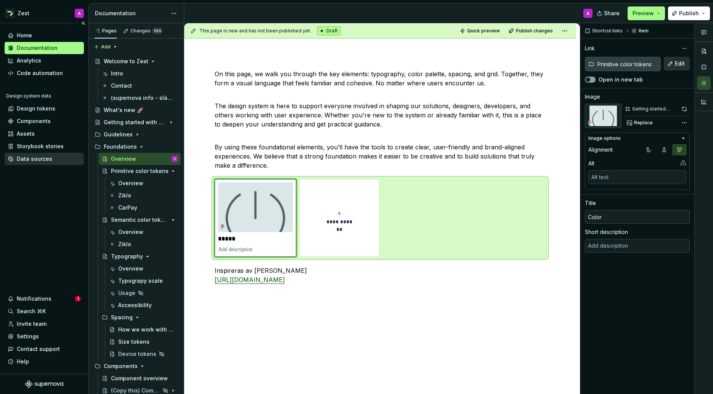
click at [27, 153] on div "Data sources" at bounding box center [44, 159] width 79 height 12
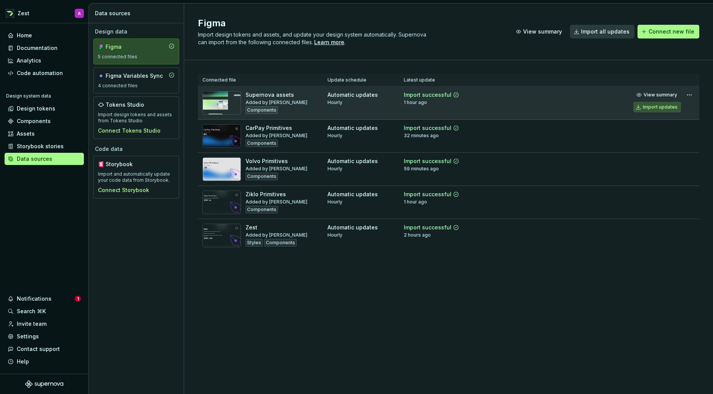
click at [658, 108] on div "Import updates" at bounding box center [660, 107] width 35 height 6
click at [34, 49] on div "Documentation" at bounding box center [37, 48] width 41 height 8
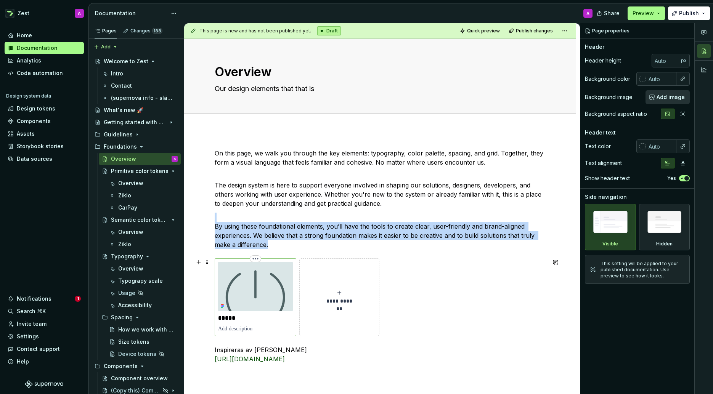
click at [278, 289] on img at bounding box center [255, 287] width 75 height 50
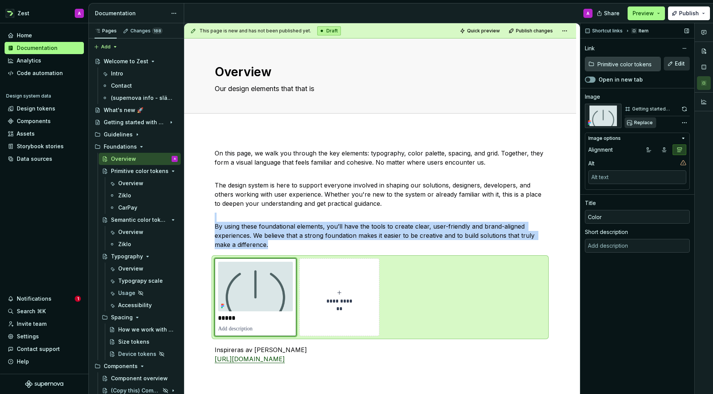
click at [638, 122] on span "Replace" at bounding box center [643, 123] width 19 height 6
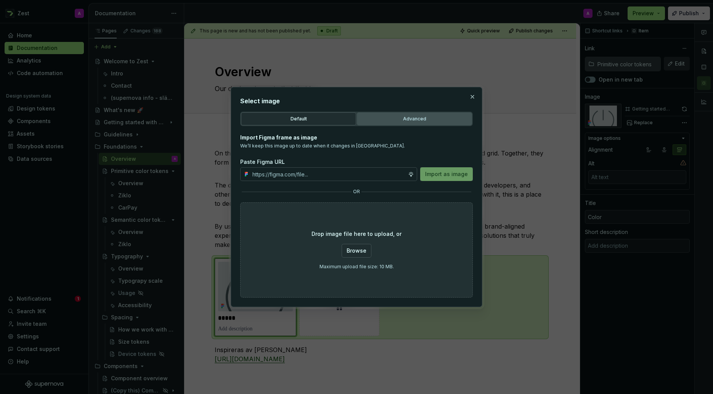
click at [401, 123] on button "Advanced" at bounding box center [414, 119] width 115 height 13
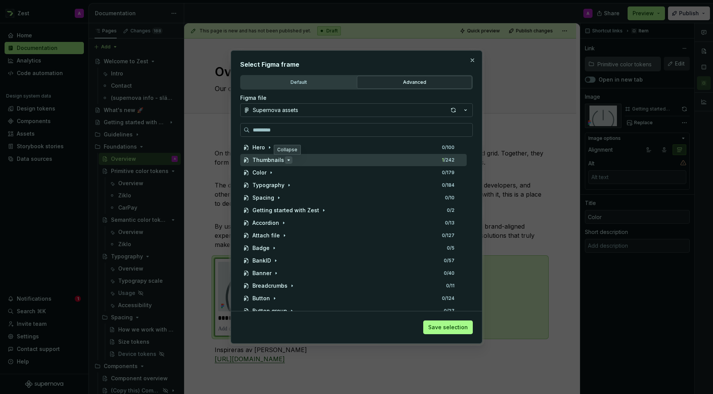
click at [288, 160] on icon "button" at bounding box center [289, 160] width 2 height 1
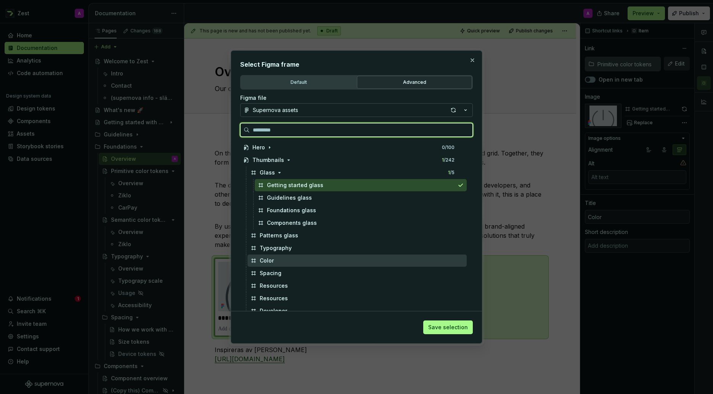
click at [271, 262] on div "Color" at bounding box center [267, 261] width 14 height 8
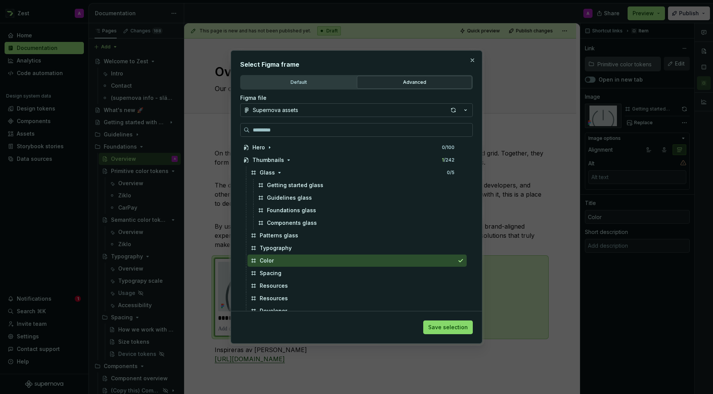
click at [441, 328] on span "Save selection" at bounding box center [448, 328] width 40 height 8
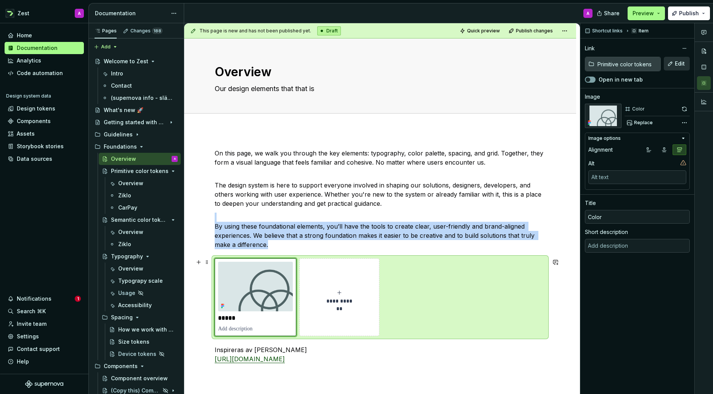
click at [348, 301] on span "**********" at bounding box center [339, 302] width 33 height 8
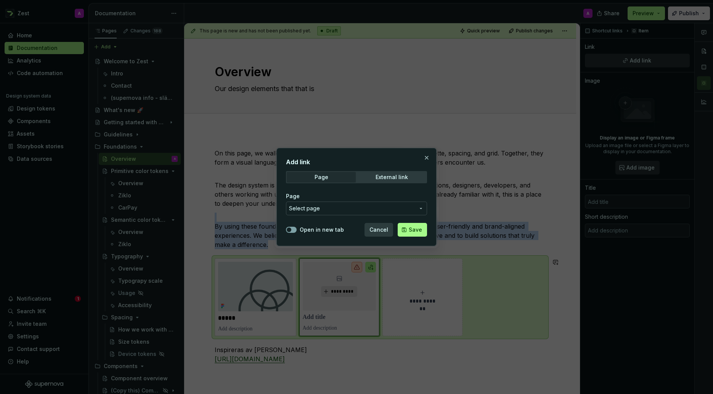
click at [333, 207] on span "Select page" at bounding box center [352, 209] width 126 height 8
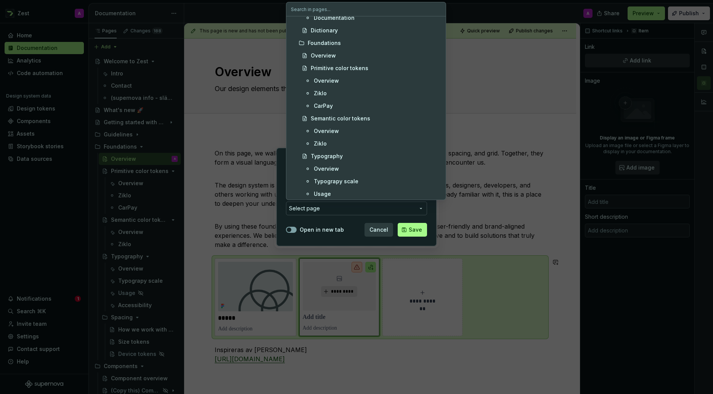
scroll to position [283, 0]
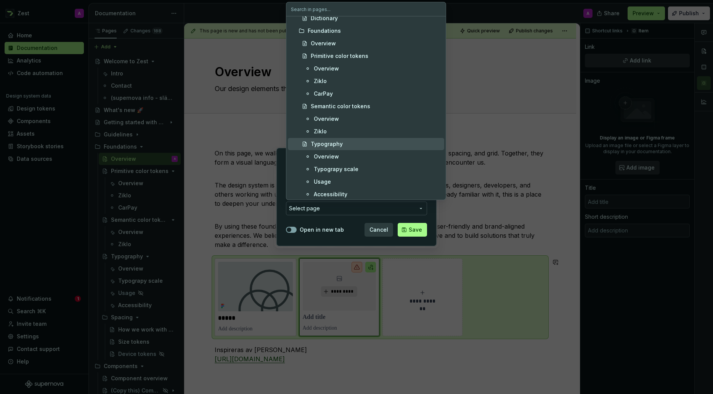
click at [334, 145] on div "Typography" at bounding box center [327, 144] width 32 height 8
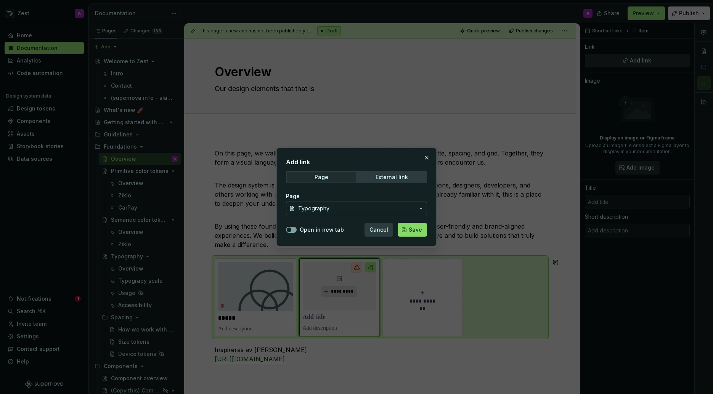
click at [409, 230] on span "Save" at bounding box center [415, 230] width 13 height 8
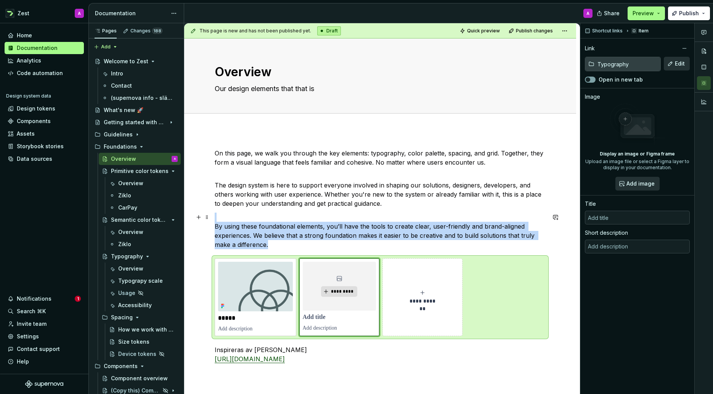
type textarea "*"
type input "Typography"
type textarea "Ziklo uses three typefaces in its identity. Aeonik is our primary typeface, and…"
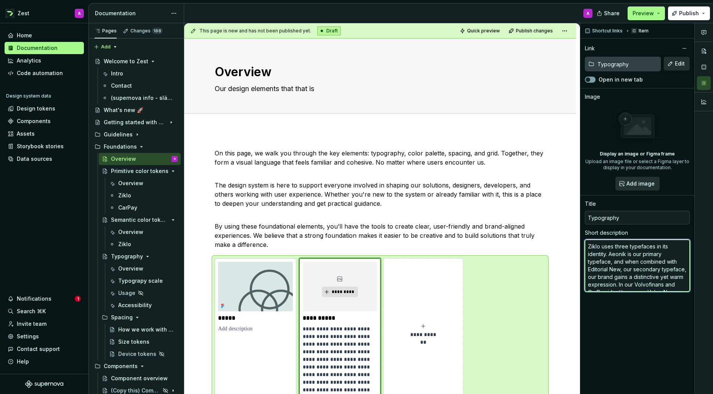
scroll to position [15, 0]
drag, startPoint x: 587, startPoint y: 247, endPoint x: 707, endPoint y: 301, distance: 131.3
click at [707, 301] on div "Comments Open comments No comments yet Select ‘Comment’ from the block context …" at bounding box center [647, 209] width 133 height 372
type textarea "*"
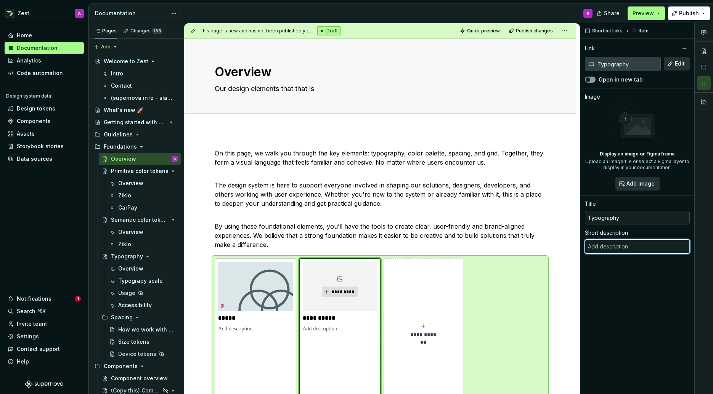
scroll to position [0, 0]
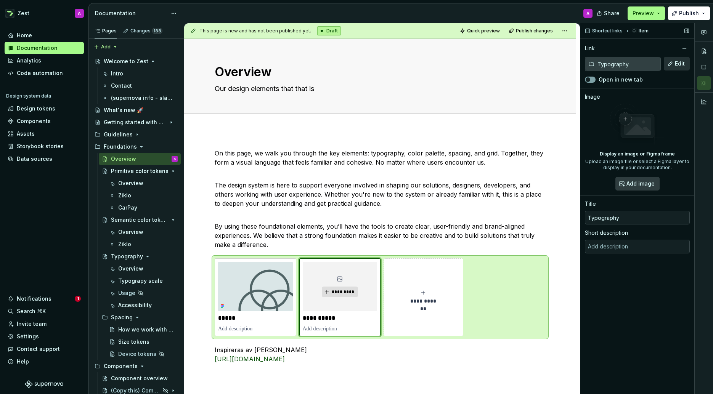
click at [634, 177] on button "Add image" at bounding box center [638, 184] width 44 height 14
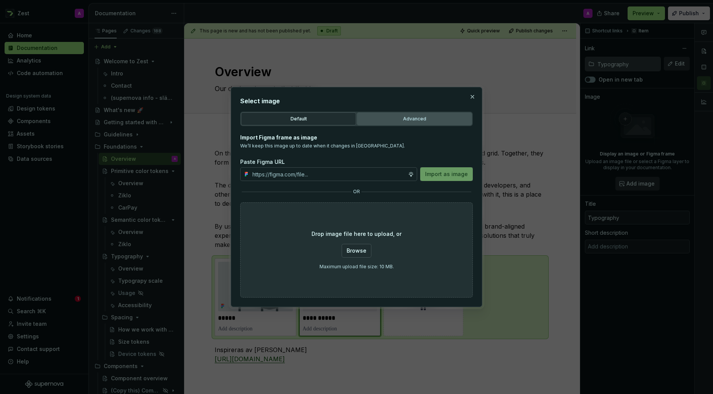
click at [397, 116] on div "Advanced" at bounding box center [415, 119] width 110 height 8
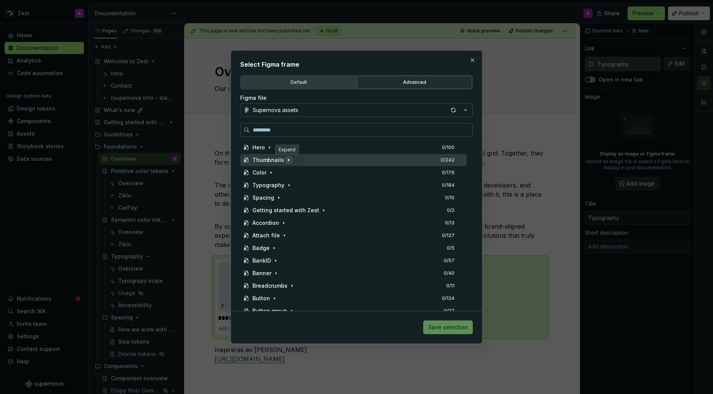
click at [288, 161] on icon "button" at bounding box center [289, 160] width 6 height 6
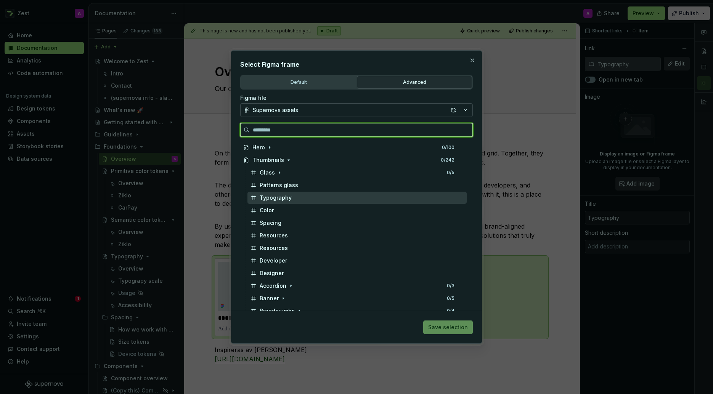
click at [282, 199] on div "Typography" at bounding box center [276, 198] width 32 height 8
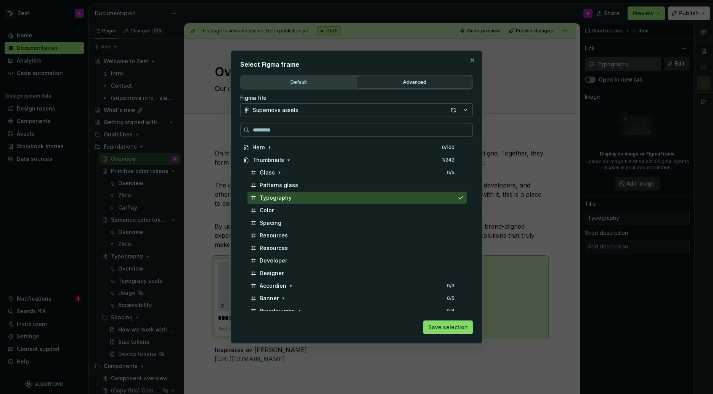
click at [458, 328] on span "Save selection" at bounding box center [448, 328] width 40 height 8
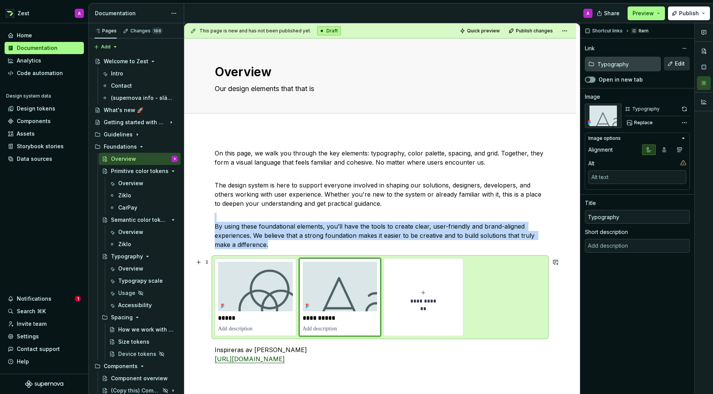
click at [438, 300] on span "**********" at bounding box center [423, 302] width 33 height 8
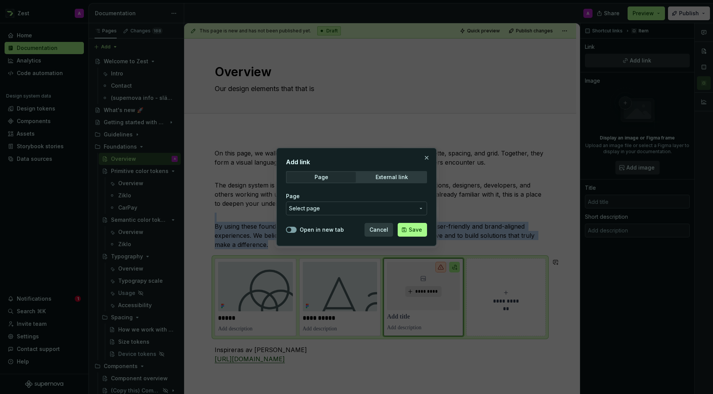
click at [340, 209] on span "Select page" at bounding box center [352, 209] width 126 height 8
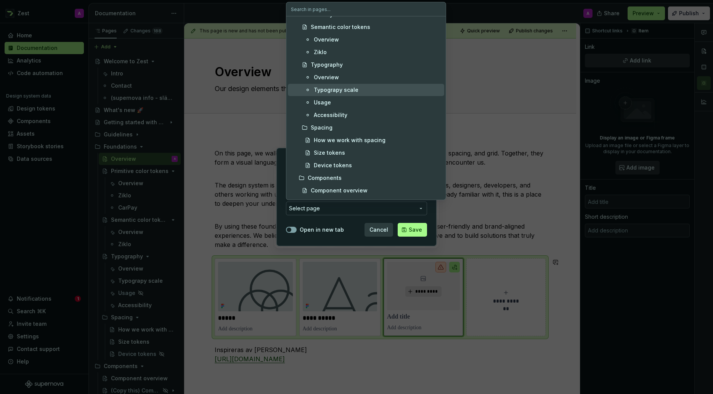
scroll to position [393, 0]
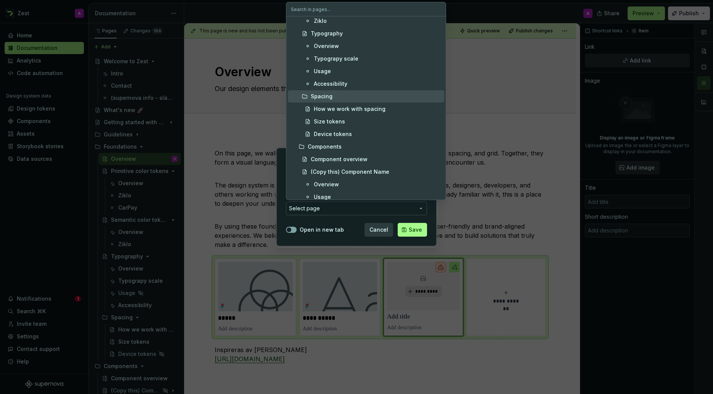
click at [331, 96] on div "Spacing" at bounding box center [322, 97] width 22 height 8
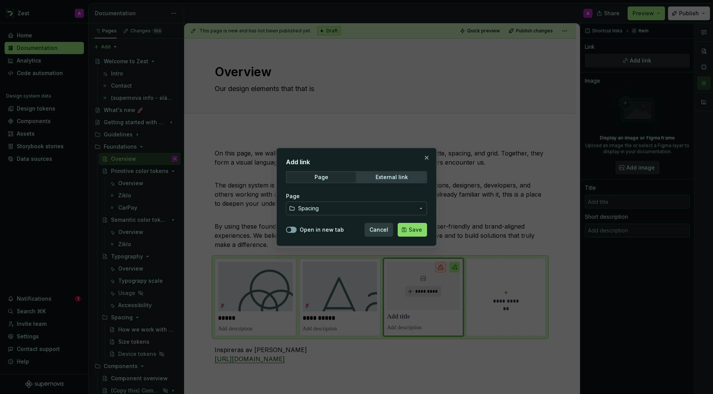
click at [415, 232] on span "Save" at bounding box center [415, 230] width 13 height 8
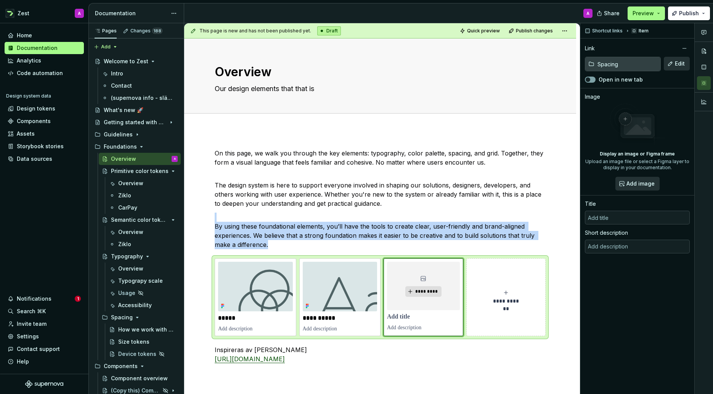
type textarea "*"
type input "Spacing"
click at [632, 184] on span "Add image" at bounding box center [641, 184] width 28 height 8
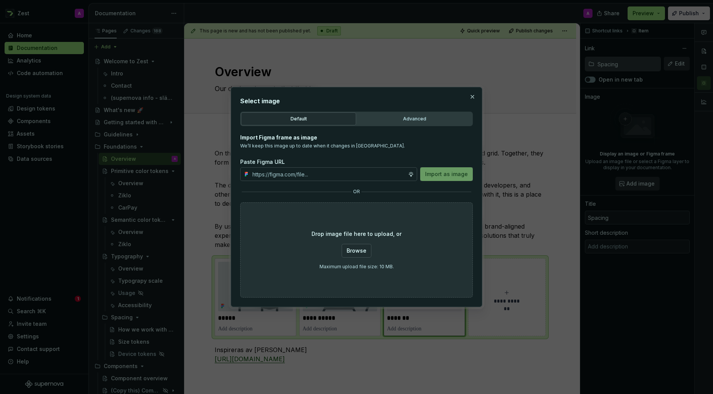
click at [410, 116] on div "Advanced" at bounding box center [415, 119] width 110 height 8
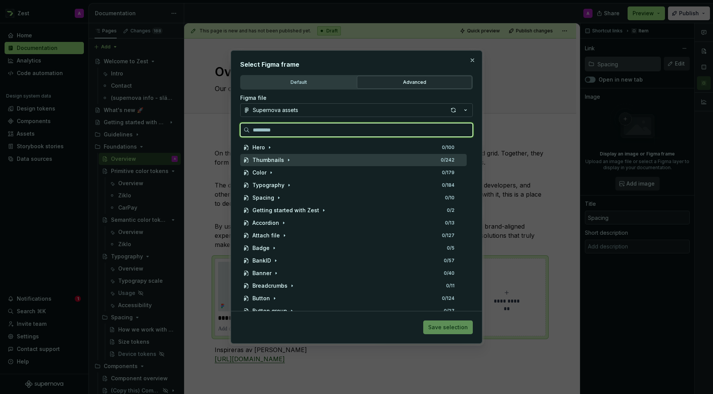
click at [274, 162] on div "Thumbnails" at bounding box center [269, 160] width 32 height 8
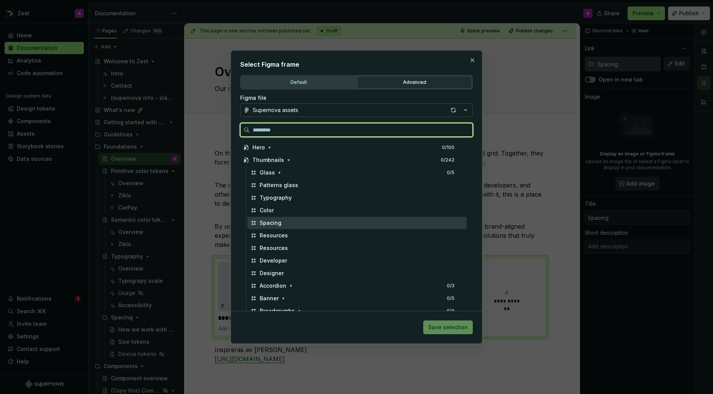
click at [274, 221] on div "Spacing" at bounding box center [271, 223] width 22 height 8
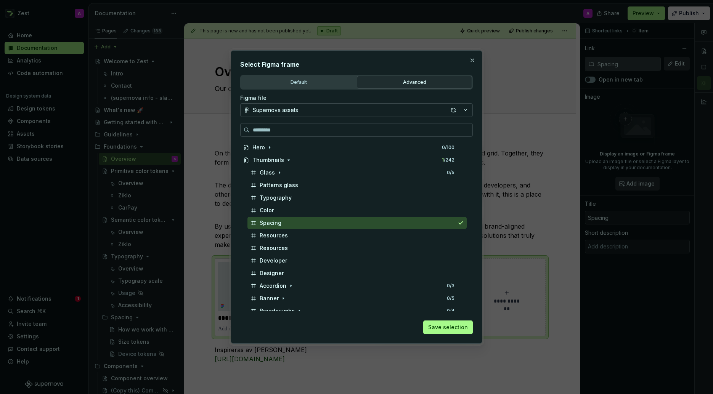
click at [444, 330] on span "Save selection" at bounding box center [448, 328] width 40 height 8
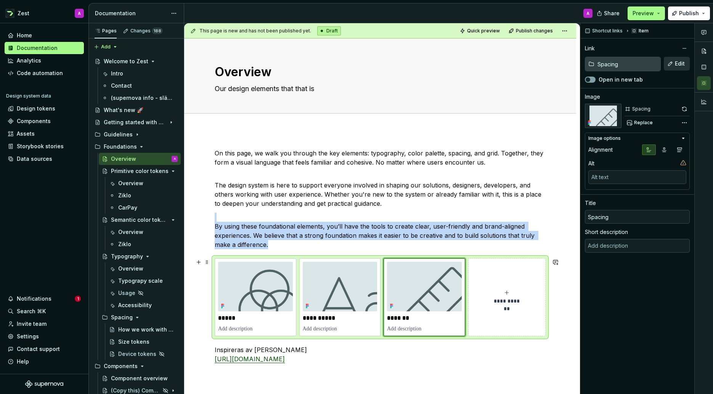
click at [532, 259] on div "**********" at bounding box center [380, 298] width 331 height 78
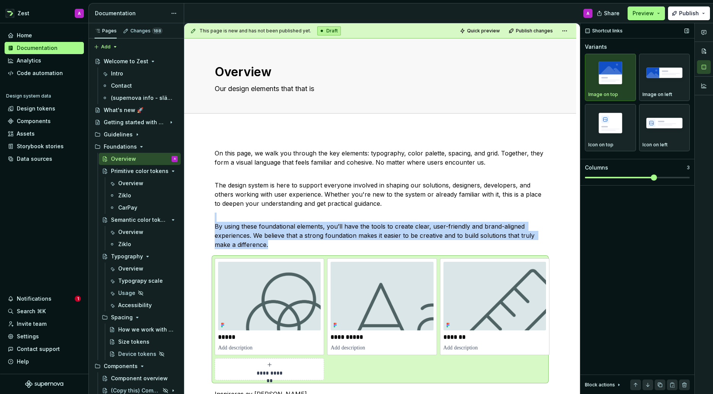
click at [657, 178] on span at bounding box center [654, 178] width 6 height 6
click at [562, 246] on div "**********" at bounding box center [380, 339] width 392 height 419
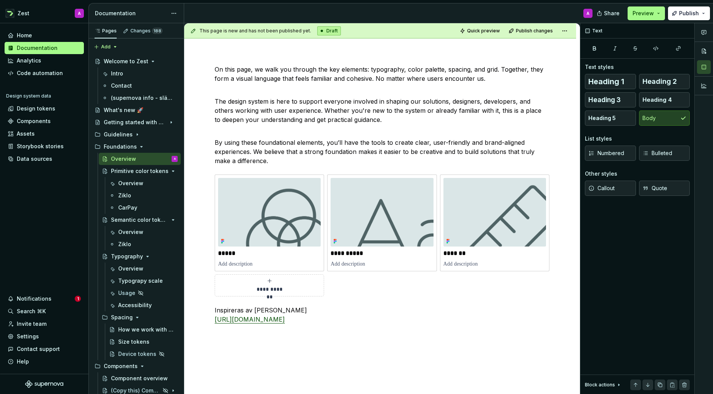
scroll to position [89, 0]
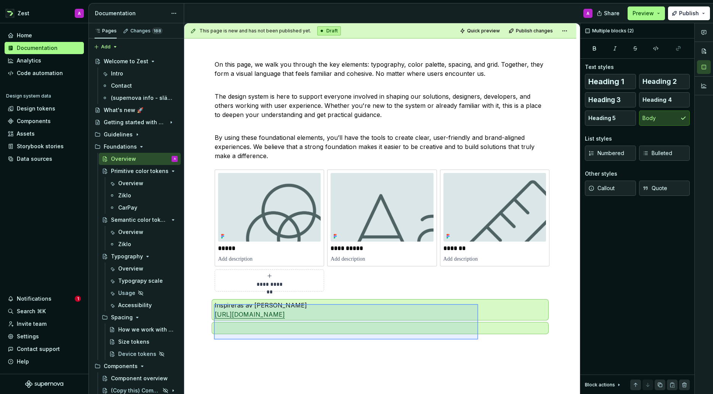
drag, startPoint x: 217, startPoint y: 305, endPoint x: 478, endPoint y: 340, distance: 263.7
click at [478, 340] on div "**********" at bounding box center [382, 209] width 396 height 372
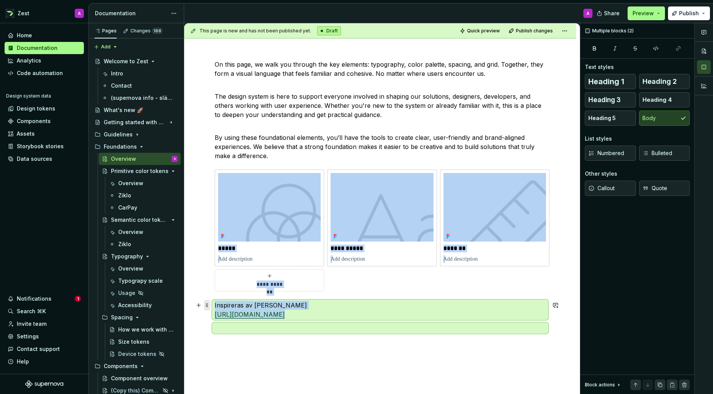
click at [209, 309] on span at bounding box center [207, 305] width 6 height 11
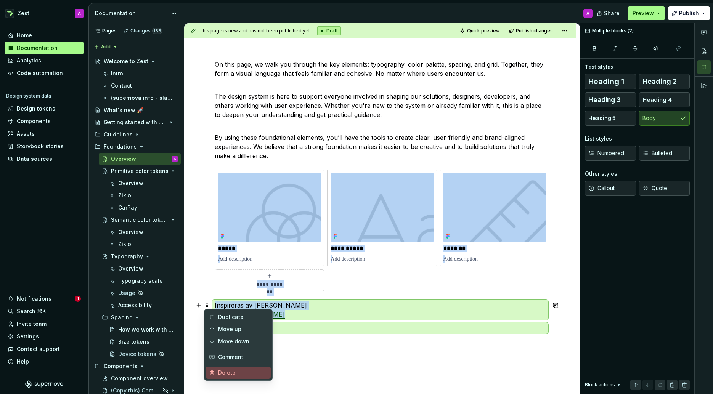
click at [222, 368] on div "Delete" at bounding box center [238, 373] width 65 height 12
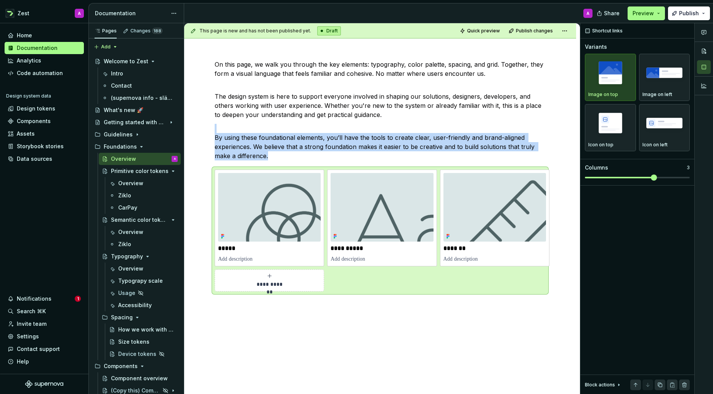
click at [257, 349] on div "**********" at bounding box center [380, 231] width 392 height 378
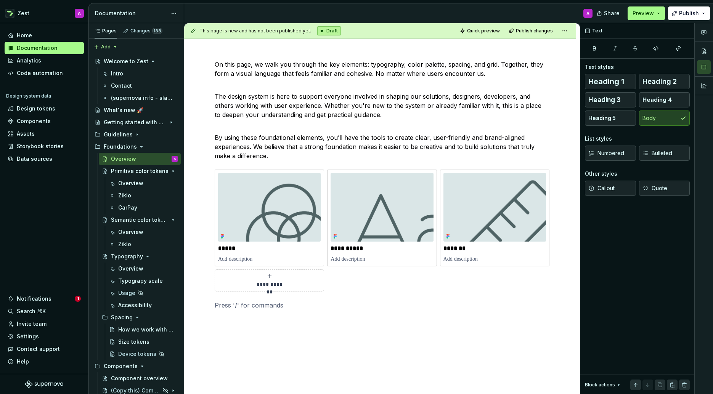
scroll to position [21, 0]
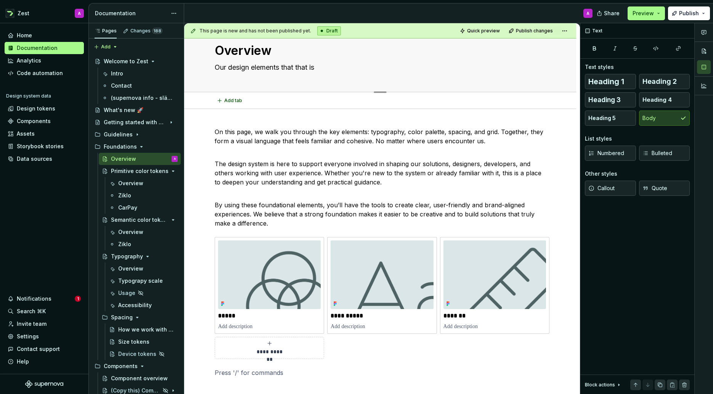
click at [301, 66] on textarea "Our design elements that that is" at bounding box center [378, 67] width 331 height 12
drag, startPoint x: 292, startPoint y: 66, endPoint x: 314, endPoint y: 66, distance: 22.1
click at [314, 66] on textarea "Our design elements that that is" at bounding box center [378, 67] width 331 height 12
drag, startPoint x: 315, startPoint y: 67, endPoint x: 284, endPoint y: 68, distance: 30.5
click at [284, 68] on textarea "Our design elements that that is" at bounding box center [378, 67] width 331 height 12
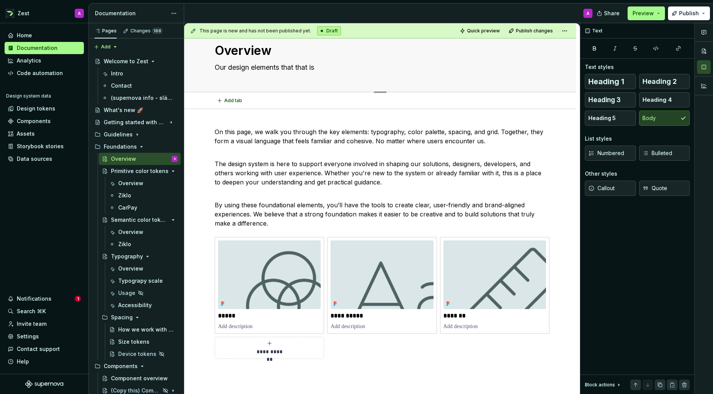
click at [303, 67] on textarea "Our design elements that that is" at bounding box center [378, 67] width 331 height 12
click at [312, 67] on textarea "Our design elements that that is" at bounding box center [378, 67] width 331 height 12
drag, startPoint x: 316, startPoint y: 67, endPoint x: 216, endPoint y: 64, distance: 100.8
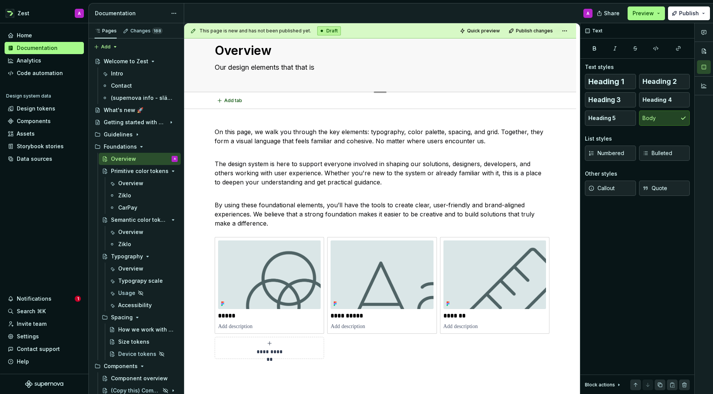
click at [214, 64] on textarea "Our design elements that that is" at bounding box center [378, 67] width 331 height 12
type textarea "*"
click at [220, 119] on div "**********" at bounding box center [380, 307] width 392 height 396
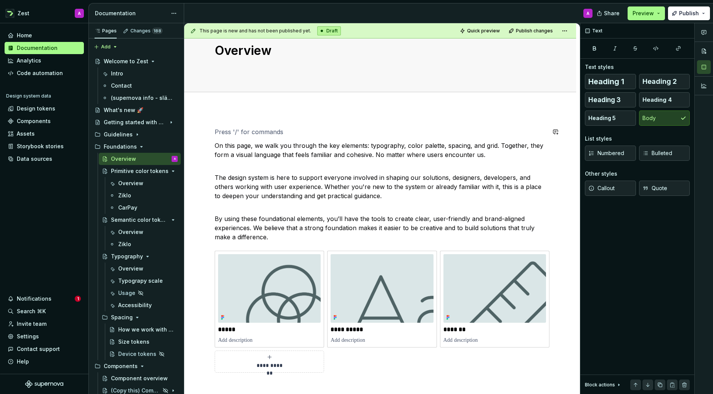
click at [205, 116] on div "**********" at bounding box center [382, 209] width 396 height 372
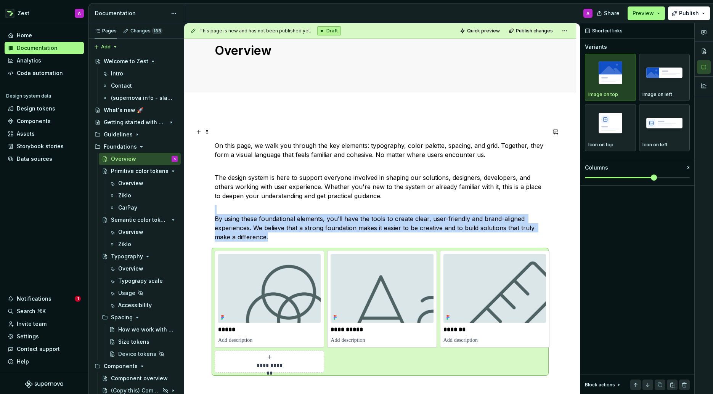
click at [211, 134] on div "**********" at bounding box center [380, 314] width 392 height 410
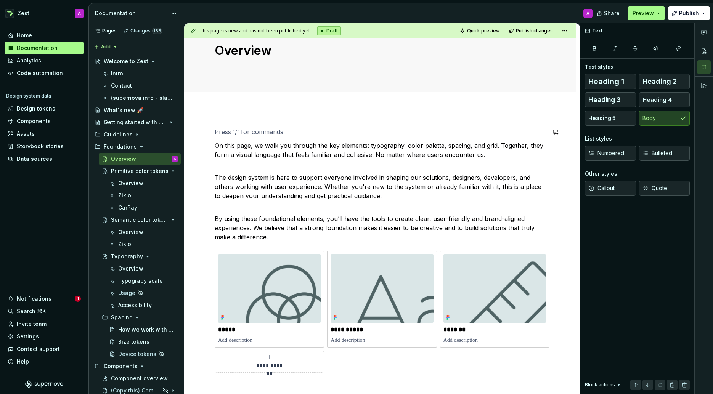
click at [215, 118] on div "**********" at bounding box center [380, 314] width 392 height 410
click at [658, 13] on button "Preview" at bounding box center [646, 13] width 37 height 14
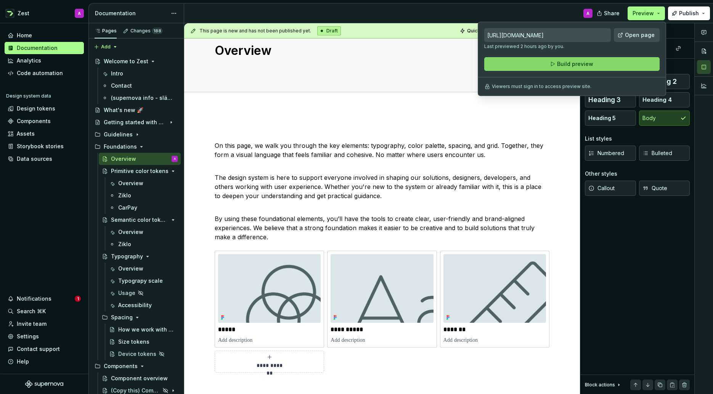
click at [591, 62] on span "Build preview" at bounding box center [575, 64] width 36 height 8
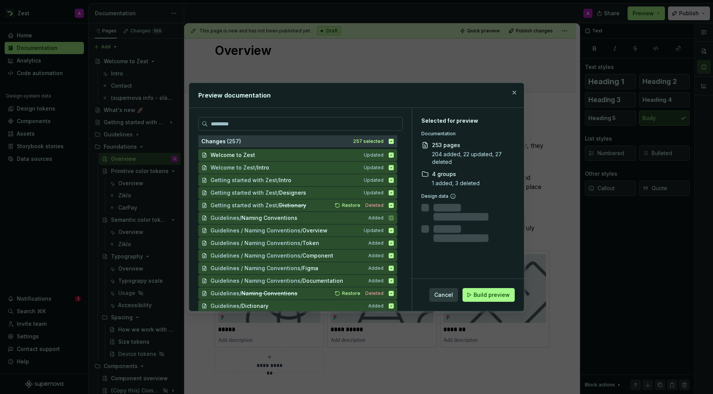
click at [491, 296] on span "Build preview" at bounding box center [492, 295] width 36 height 8
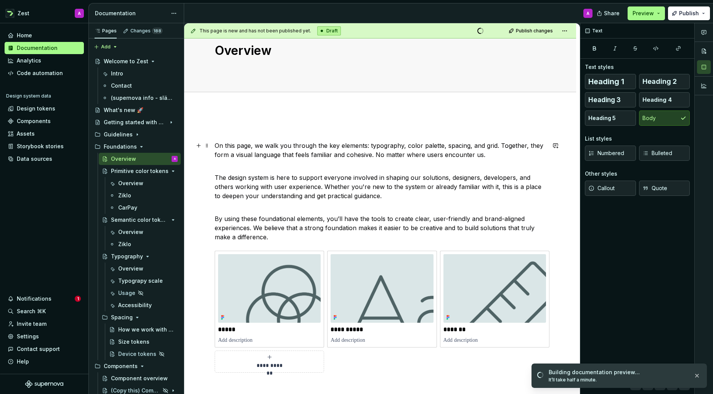
click at [213, 146] on div "**********" at bounding box center [380, 314] width 392 height 410
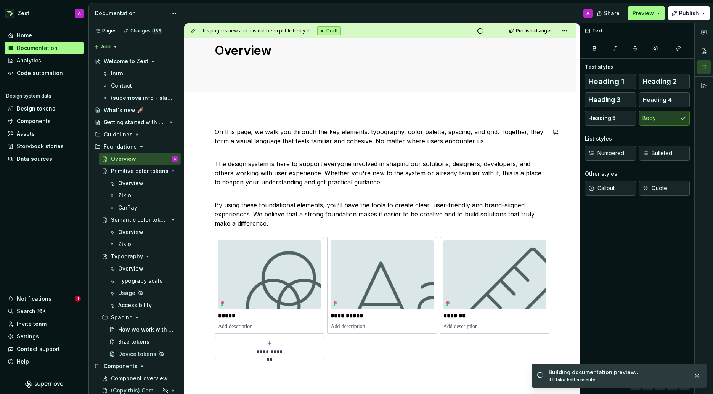
click at [229, 111] on div "**********" at bounding box center [380, 307] width 392 height 396
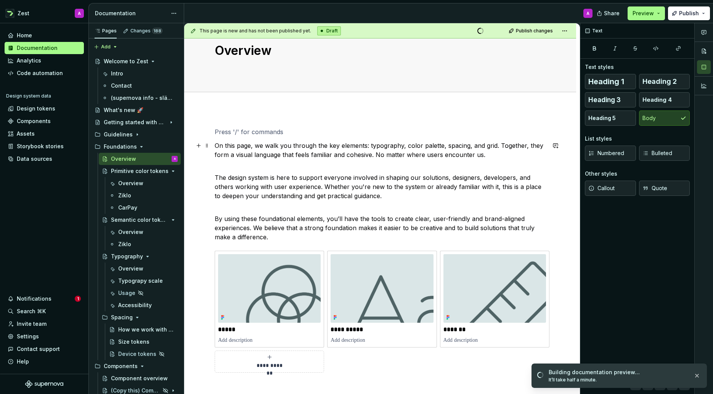
click at [215, 146] on p "On this page, we walk you through the key elements: typography, color palette, …" at bounding box center [380, 150] width 331 height 18
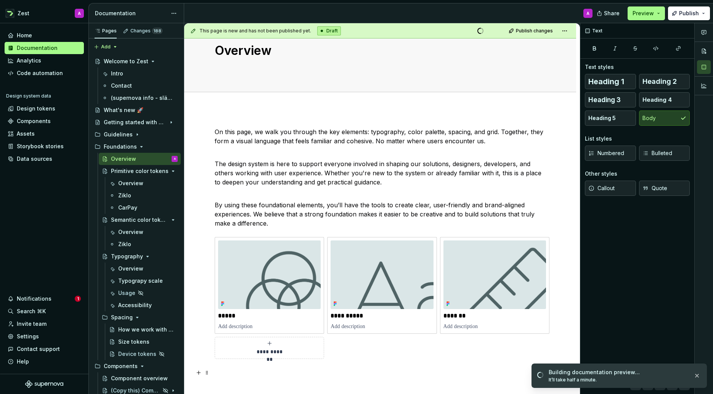
click at [351, 370] on p at bounding box center [380, 372] width 331 height 9
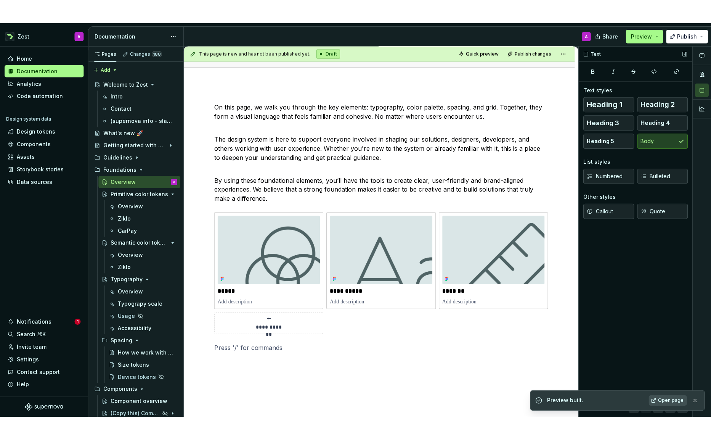
scroll to position [70, 0]
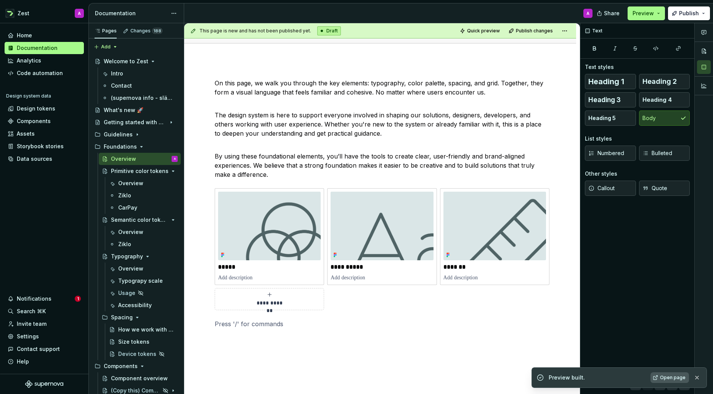
click at [669, 376] on span "Open page" at bounding box center [673, 378] width 26 height 6
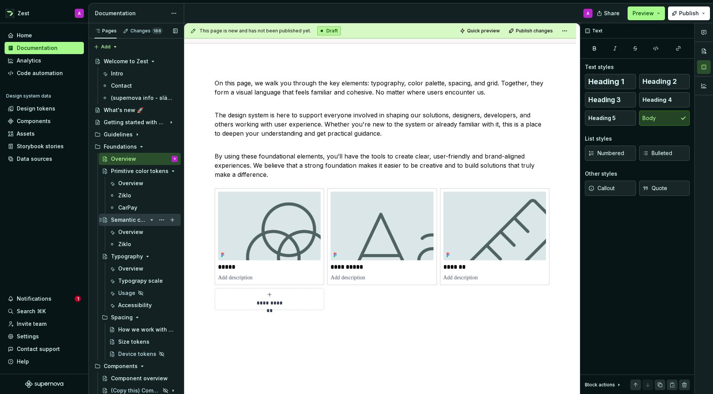
click at [152, 219] on icon "Page tree" at bounding box center [152, 220] width 6 height 6
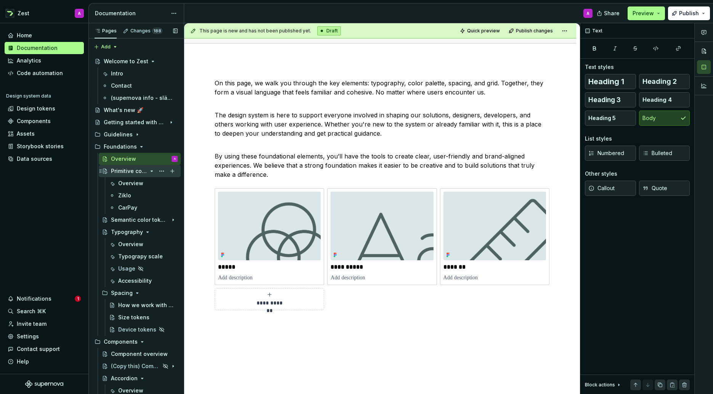
click at [149, 170] on icon "Page tree" at bounding box center [152, 171] width 6 height 6
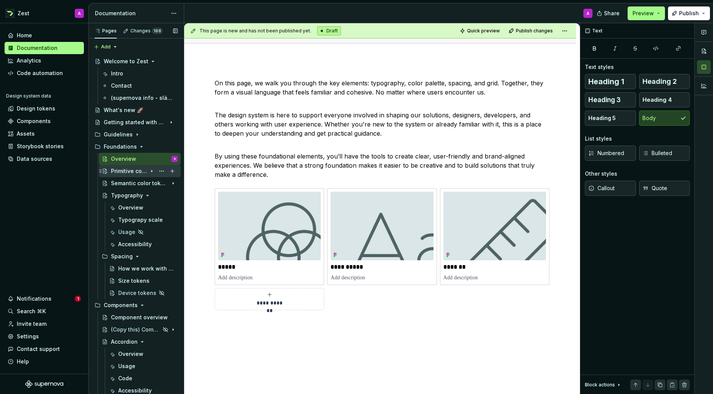
click at [124, 173] on div "Primitive color tokens" at bounding box center [129, 171] width 36 height 8
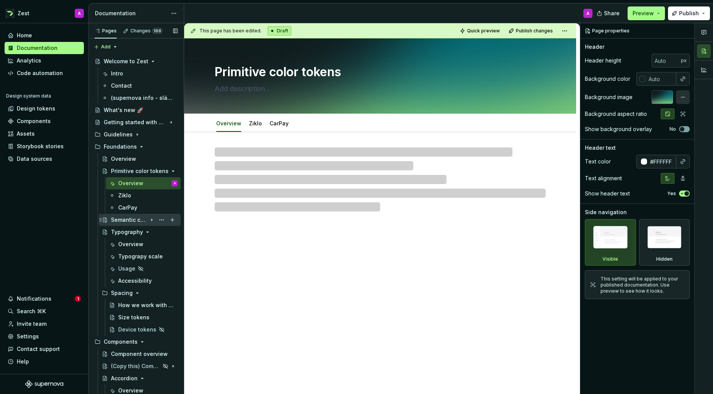
click at [121, 221] on div "Semantic color tokens" at bounding box center [129, 220] width 36 height 8
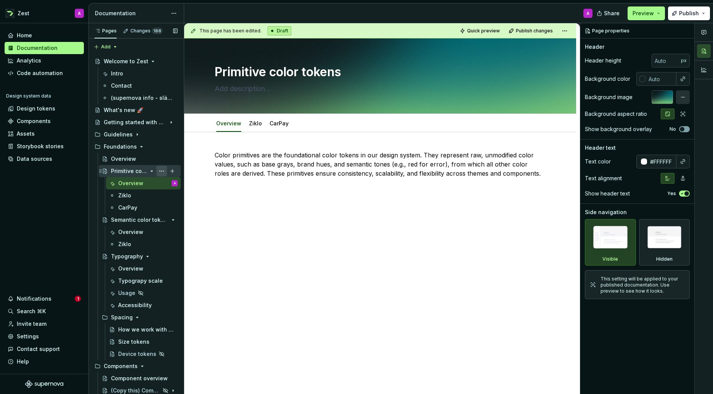
click at [162, 171] on button "Page tree" at bounding box center [161, 171] width 11 height 11
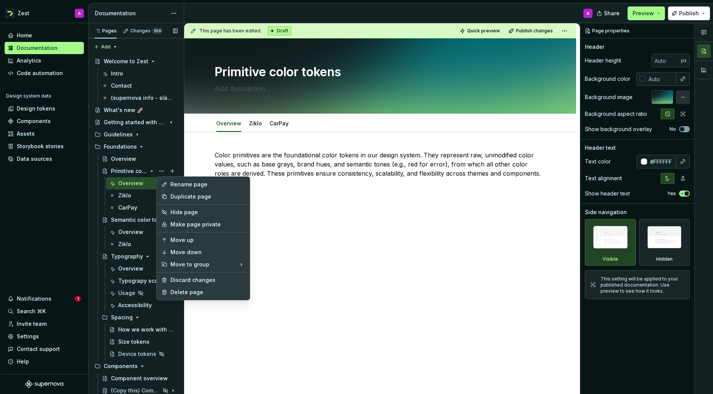
click at [143, 160] on div "Pages Changes 188 Add Accessibility guide for tree Page tree. Navigate the tree…" at bounding box center [136, 210] width 95 height 375
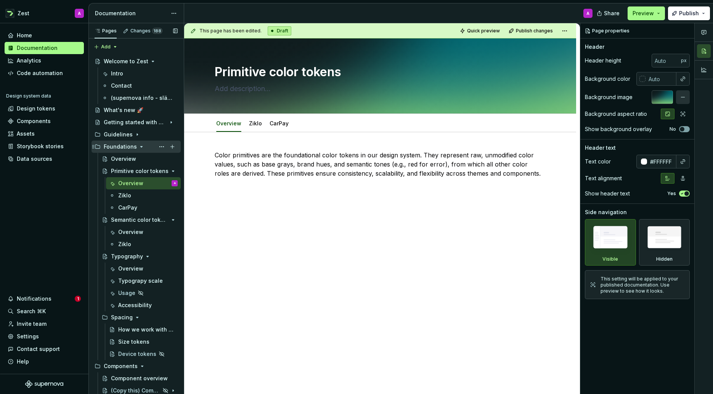
click at [124, 145] on div "Foundations" at bounding box center [120, 147] width 33 height 8
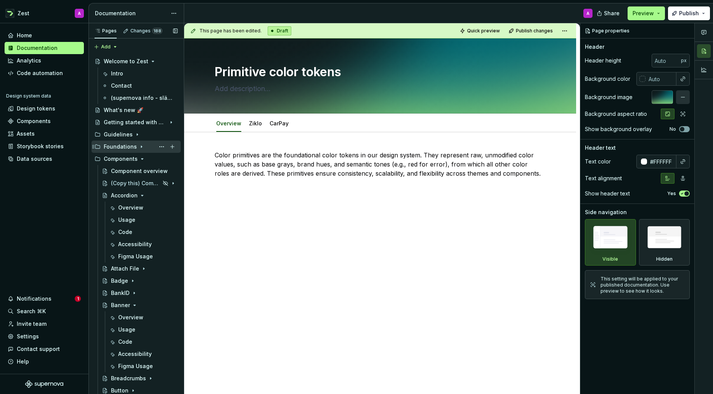
click at [140, 146] on icon "Page tree" at bounding box center [141, 147] width 6 height 6
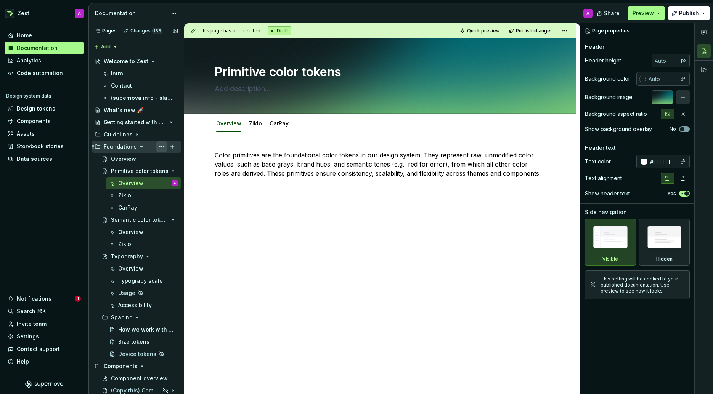
click at [164, 146] on button "Page tree" at bounding box center [161, 147] width 11 height 11
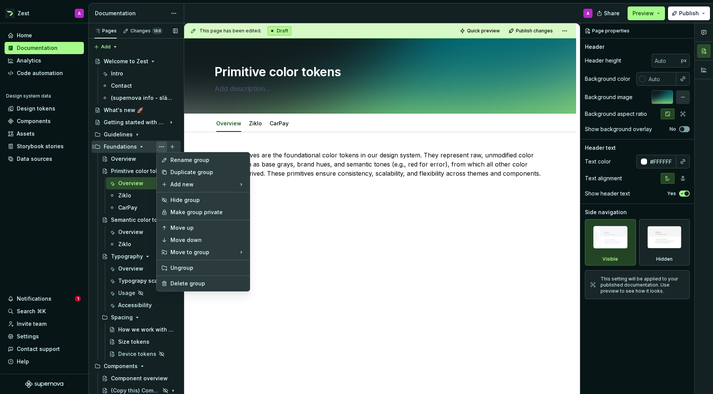
type textarea "*"
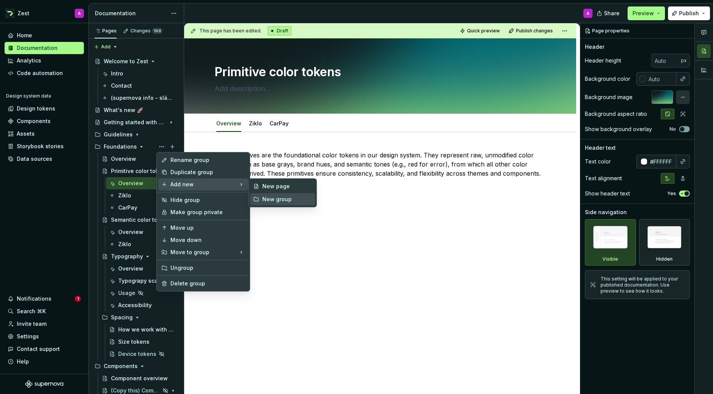
click at [272, 200] on div "New group" at bounding box center [287, 200] width 50 height 8
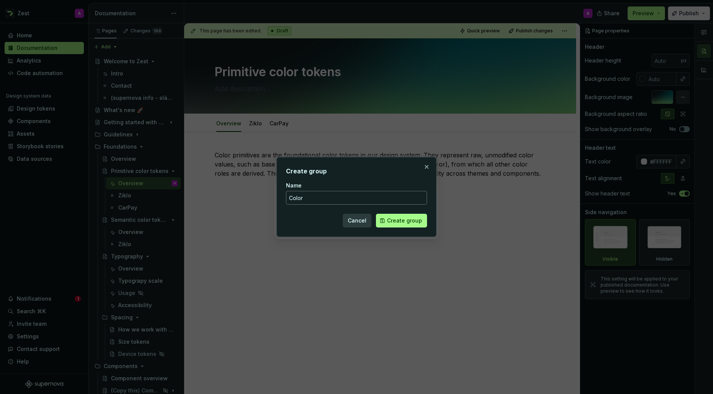
type input "Colors"
click button "Create group" at bounding box center [401, 221] width 51 height 14
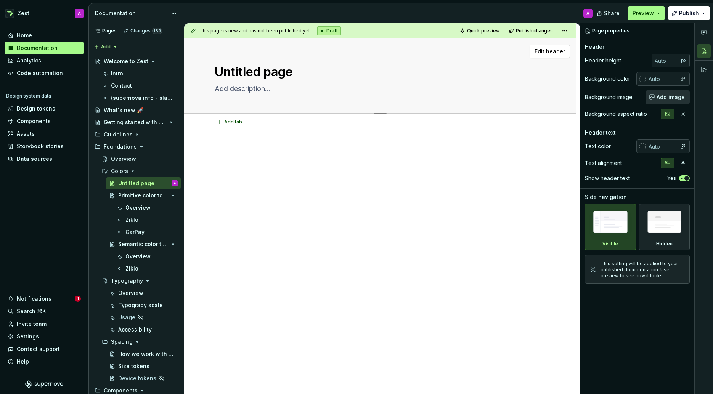
click at [249, 73] on textarea "Untitled page" at bounding box center [378, 72] width 331 height 18
click at [265, 69] on textarea "Untitled page" at bounding box center [378, 72] width 331 height 18
type textarea "*"
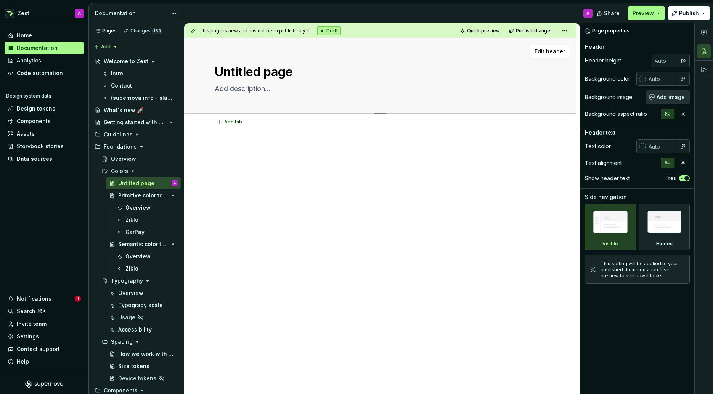
type textarea "O"
type textarea "*"
type textarea "Ov"
type textarea "*"
type textarea "Ove"
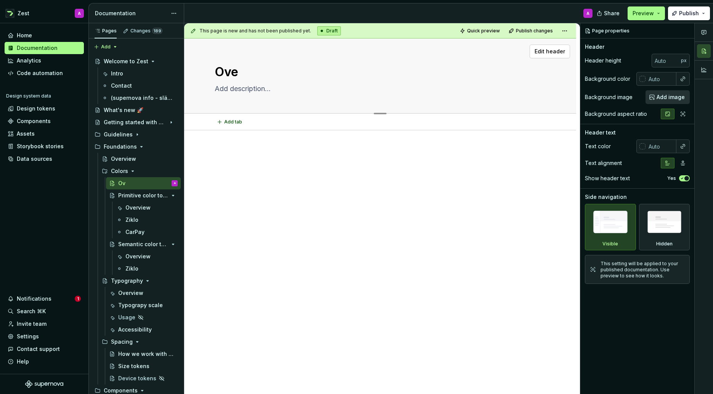
type textarea "*"
type textarea "Over"
type textarea "*"
type textarea "Overv"
type textarea "*"
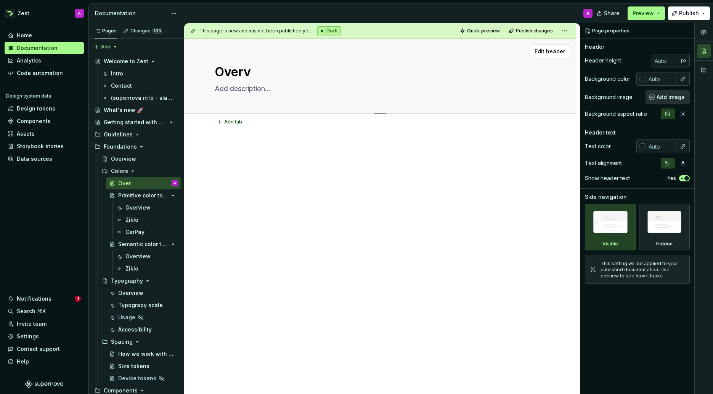
type textarea "Overvi"
type textarea "*"
type textarea "Overvie"
type textarea "*"
type textarea "Overvies"
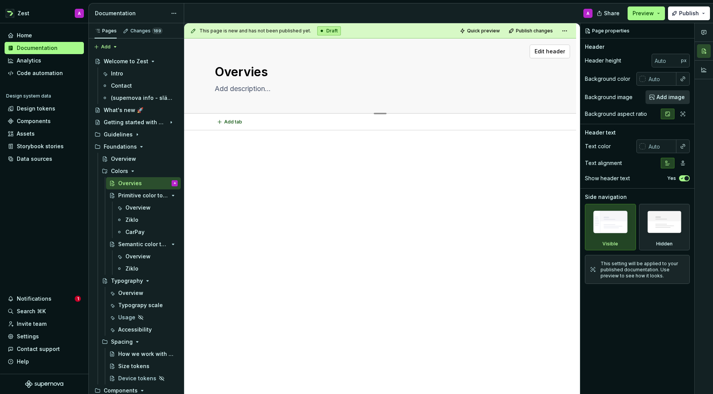
type textarea "*"
type textarea "Overvie"
type textarea "*"
type textarea "Overview"
type textarea "*"
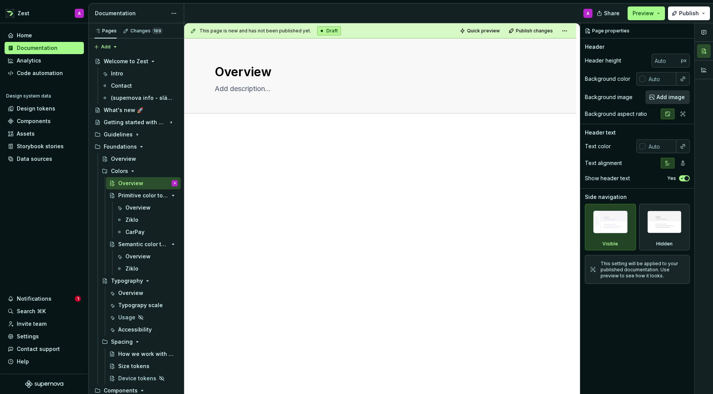
type textarea "Overview"
drag, startPoint x: 465, startPoint y: 169, endPoint x: 459, endPoint y: 167, distance: 5.8
click at [464, 169] on div at bounding box center [380, 163] width 331 height 29
click at [171, 193] on button "Page tree" at bounding box center [172, 195] width 11 height 11
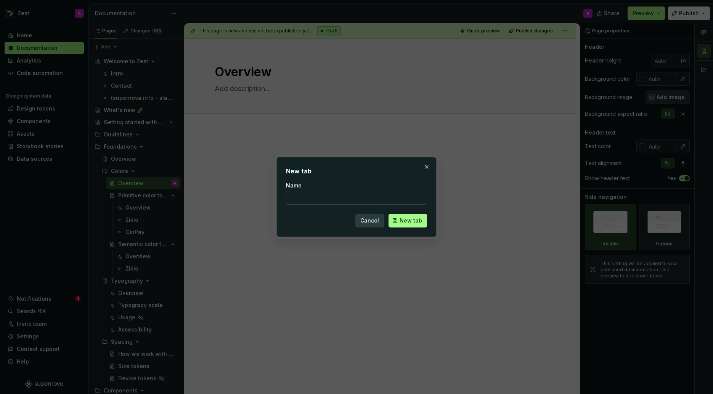
drag, startPoint x: 370, startPoint y: 221, endPoint x: 304, endPoint y: 214, distance: 66.4
click at [369, 221] on span "Cancel" at bounding box center [369, 221] width 19 height 8
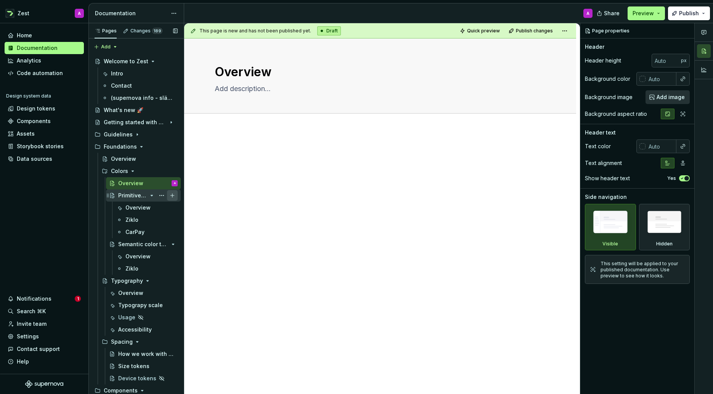
click at [174, 196] on button "Page tree" at bounding box center [172, 195] width 11 height 11
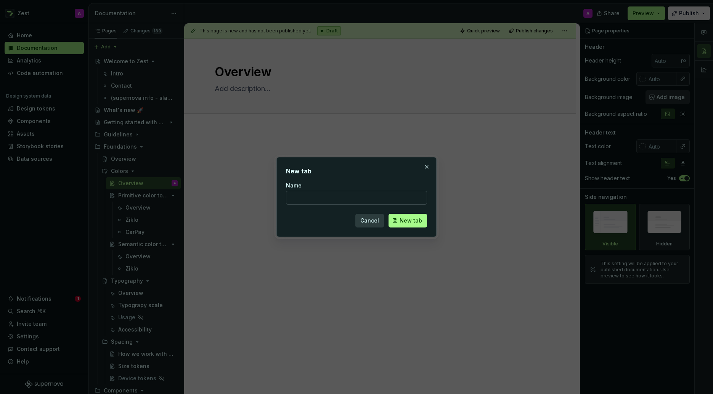
drag, startPoint x: 368, startPoint y: 221, endPoint x: 304, endPoint y: 219, distance: 64.1
click at [344, 219] on div "Cancel New tab" at bounding box center [356, 221] width 141 height 14
drag, startPoint x: 379, startPoint y: 221, endPoint x: 310, endPoint y: 214, distance: 69.4
click at [378, 221] on span "Cancel" at bounding box center [369, 221] width 19 height 8
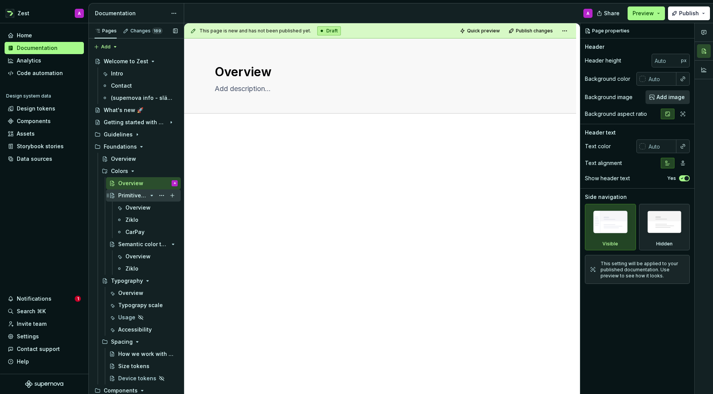
click at [151, 195] on icon "Page tree" at bounding box center [152, 195] width 2 height 1
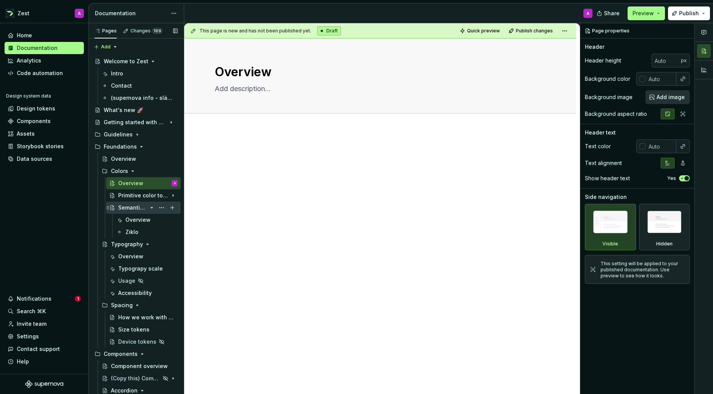
click at [150, 207] on icon "Page tree" at bounding box center [152, 208] width 6 height 6
click at [133, 208] on div "Semantic color tokens" at bounding box center [132, 208] width 29 height 8
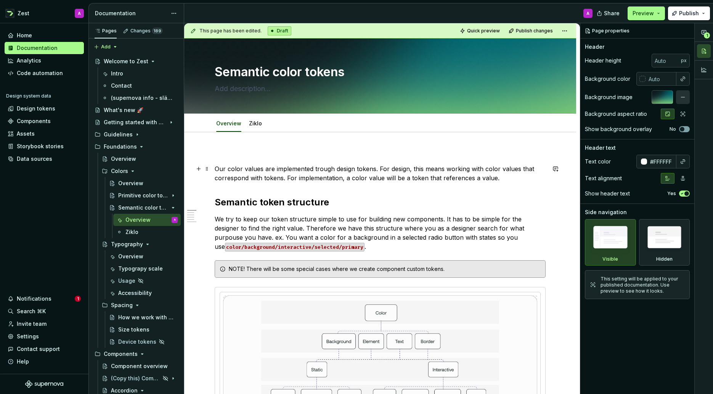
click at [505, 180] on p "Our color values are implemented trough design tokens. For design, this means w…" at bounding box center [380, 173] width 331 height 18
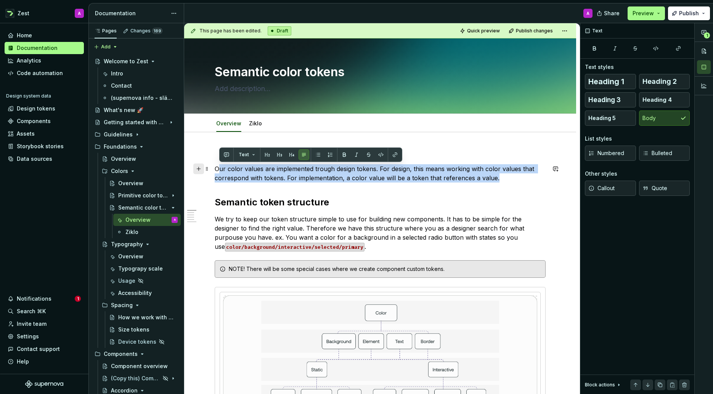
drag, startPoint x: 504, startPoint y: 181, endPoint x: 201, endPoint y: 169, distance: 302.4
click at [131, 162] on div "Overview" at bounding box center [123, 159] width 25 height 8
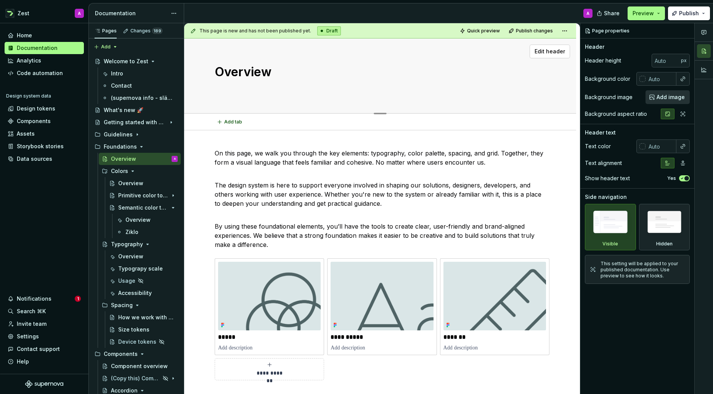
click at [418, 61] on div "Overview" at bounding box center [380, 76] width 331 height 75
click at [548, 53] on span "Edit header" at bounding box center [550, 52] width 31 height 8
type textarea "*"
click at [664, 79] on input "text" at bounding box center [661, 79] width 31 height 14
type input "ffffff"
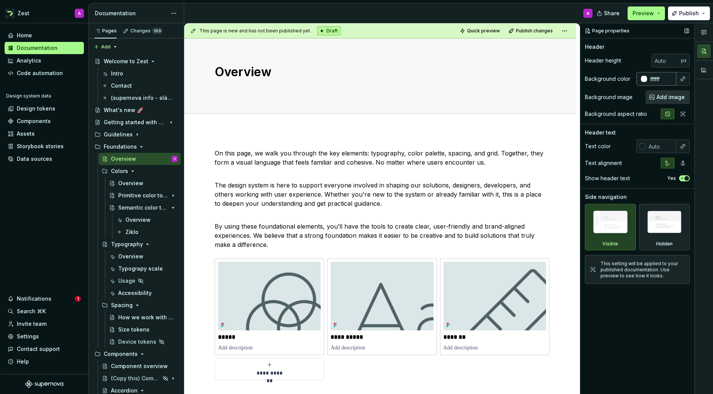
type textarea "*"
type input "#FFFFFF"
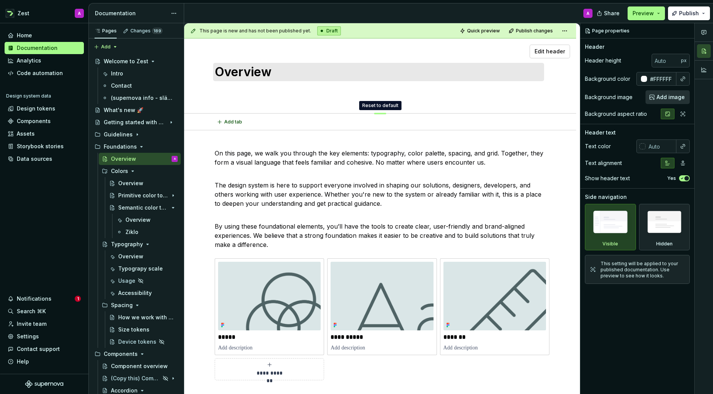
drag, startPoint x: 381, startPoint y: 113, endPoint x: 379, endPoint y: 77, distance: 36.3
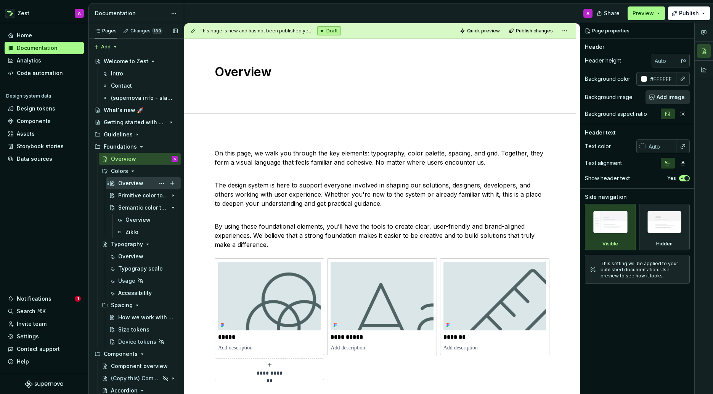
click at [126, 185] on div "Overview" at bounding box center [130, 184] width 25 height 8
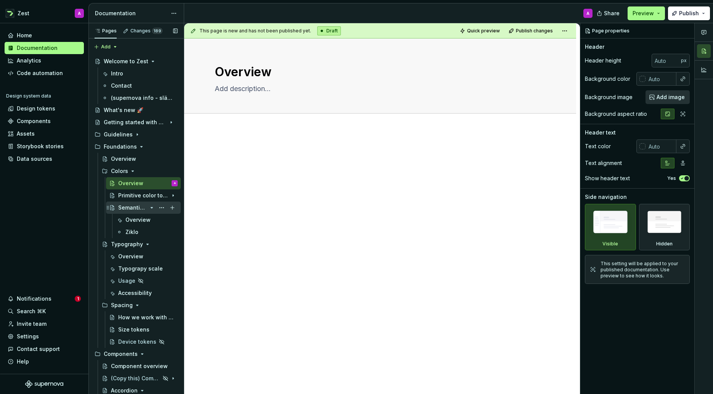
click at [130, 208] on div "Semantic color tokens" at bounding box center [132, 208] width 29 height 8
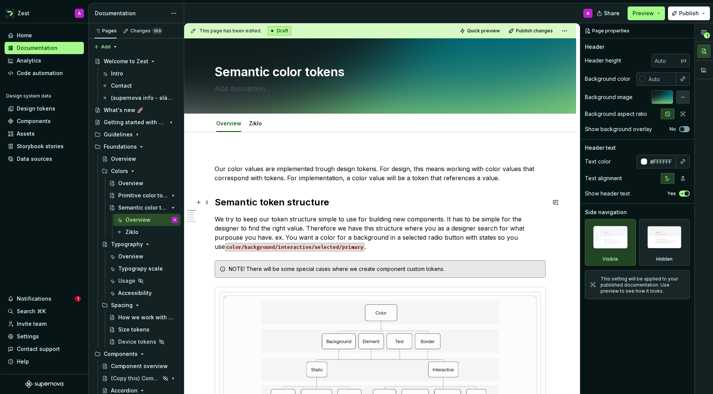
type textarea "*"
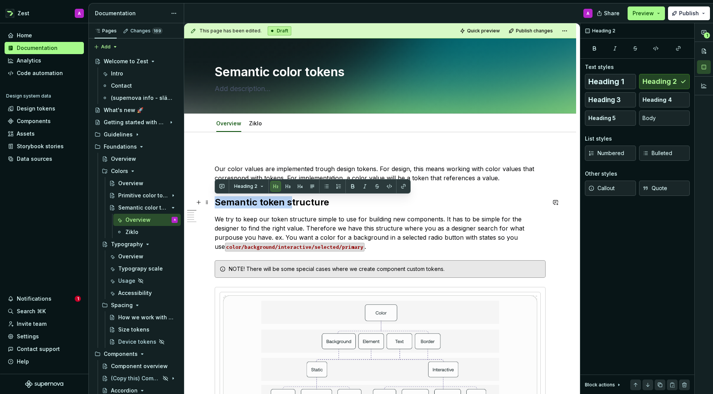
drag, startPoint x: 280, startPoint y: 203, endPoint x: 212, endPoint y: 203, distance: 68.7
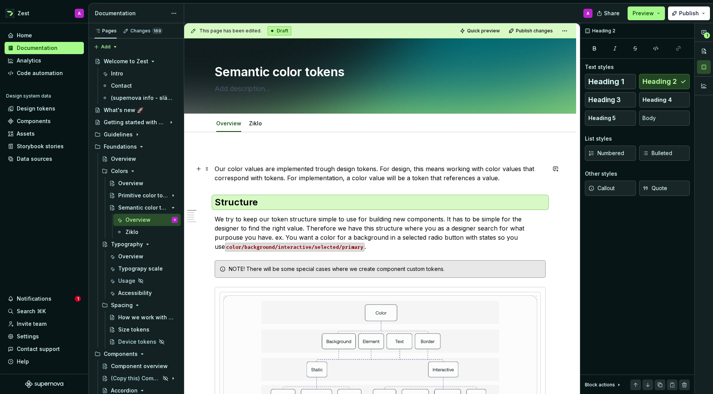
click at [259, 176] on p "Our color values are implemented trough design tokens. For design, this means w…" at bounding box center [380, 173] width 331 height 18
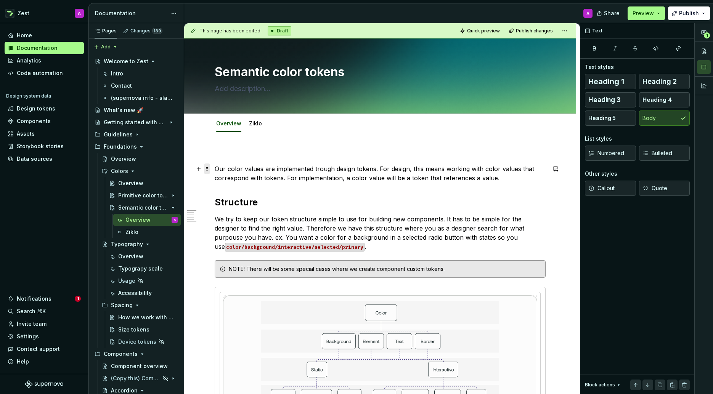
click at [207, 168] on span at bounding box center [207, 169] width 6 height 11
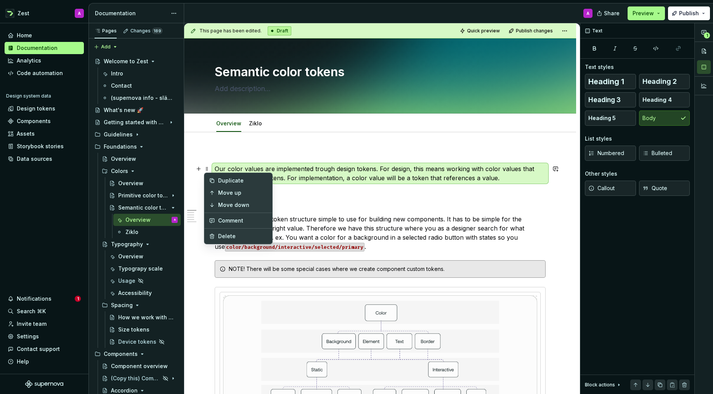
click at [554, 184] on div "This page has been edited. Draft Quick preview Publish changes Semantic color t…" at bounding box center [382, 209] width 396 height 372
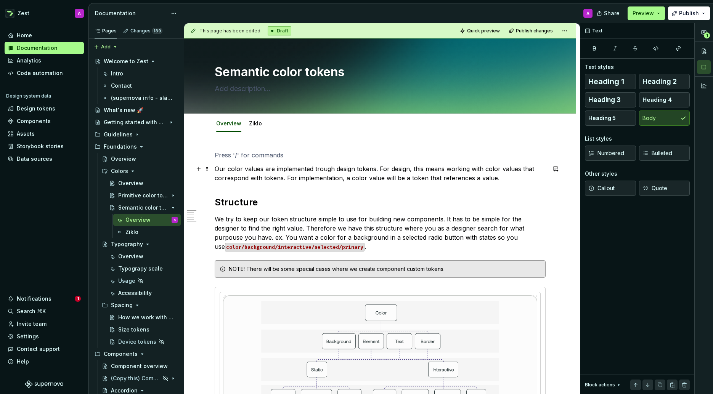
click at [545, 181] on p "Our color values are implemented trough design tokens. For design, this means w…" at bounding box center [380, 173] width 331 height 18
click at [206, 168] on span at bounding box center [207, 169] width 6 height 11
click at [299, 177] on p "Our color values are implemented trough design tokens. For design, this means w…" at bounding box center [380, 173] width 331 height 18
click at [299, 176] on p "Our color values are implemented trough design tokens. For design, this means w…" at bounding box center [380, 173] width 331 height 18
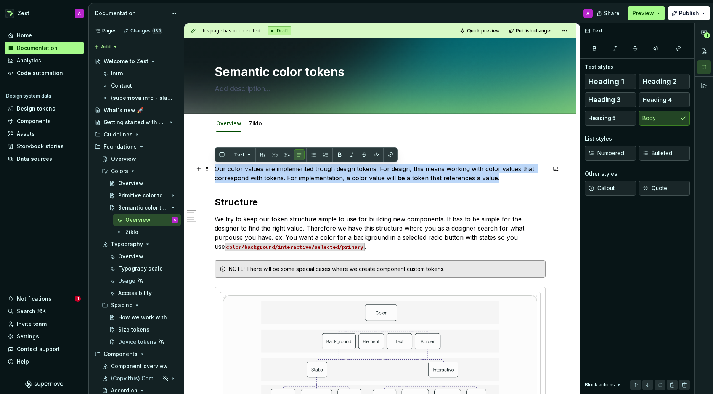
click at [298, 176] on p "Our color values are implemented trough design tokens. For design, this means w…" at bounding box center [380, 173] width 331 height 18
drag, startPoint x: 497, startPoint y: 179, endPoint x: 184, endPoint y: 172, distance: 313.3
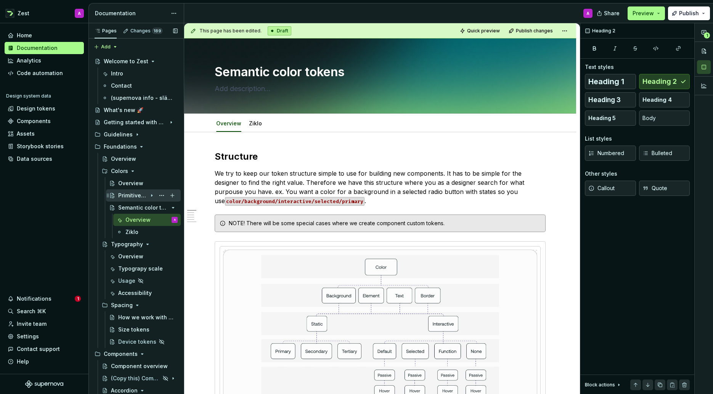
click at [132, 195] on div "Primitive color tokens" at bounding box center [132, 196] width 29 height 8
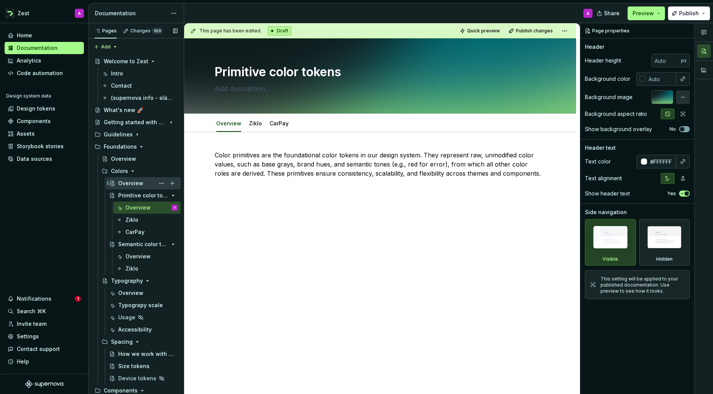
click at [131, 182] on div "Overview" at bounding box center [130, 184] width 25 height 8
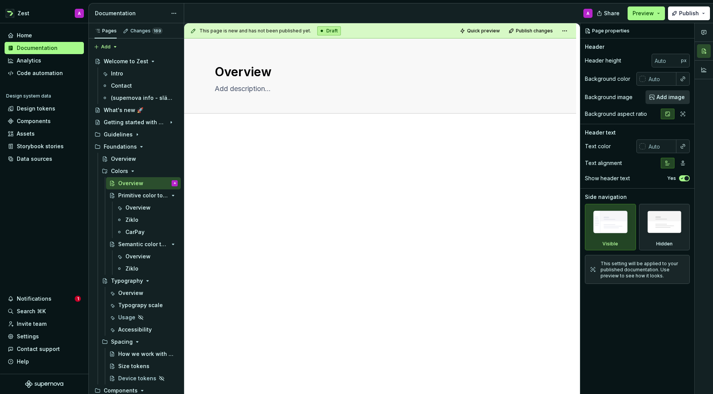
click at [225, 141] on div at bounding box center [380, 217] width 392 height 175
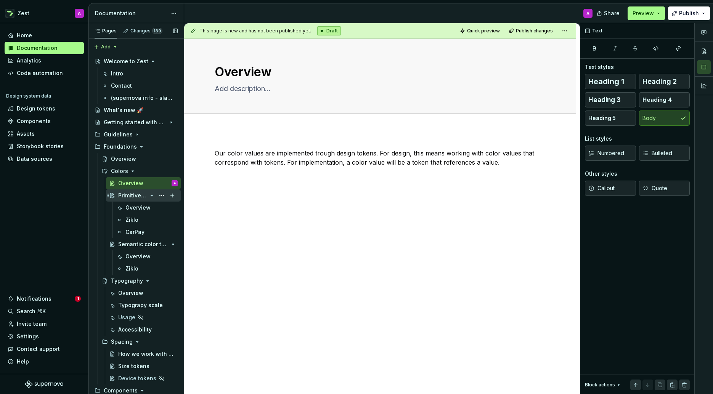
click at [129, 193] on div "Primitive color tokens" at bounding box center [132, 196] width 29 height 8
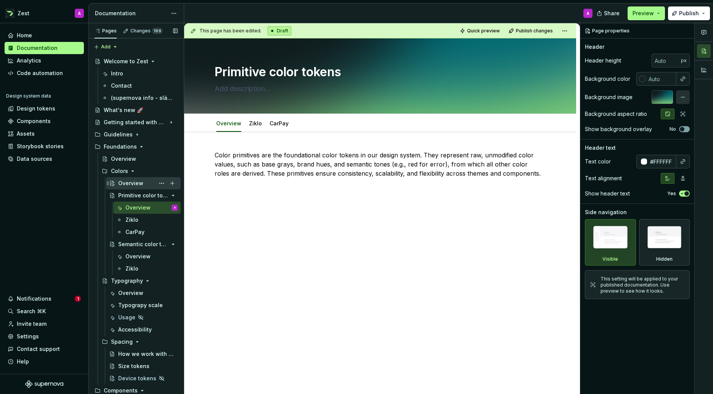
click at [132, 184] on div "Overview" at bounding box center [130, 184] width 25 height 8
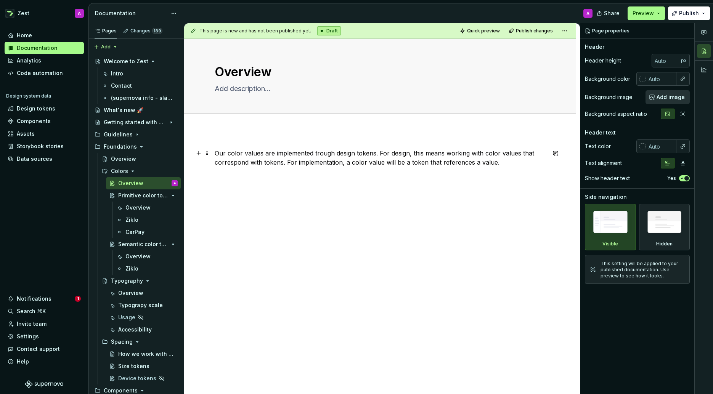
type textarea "*"
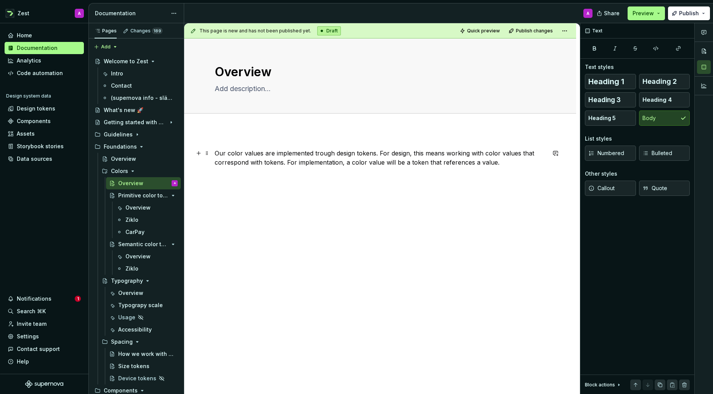
click at [496, 162] on p "Our color values are implemented trough design tokens. For design, this means w…" at bounding box center [380, 158] width 331 height 18
drag, startPoint x: 327, startPoint y: 177, endPoint x: 331, endPoint y: 175, distance: 4.1
click at [328, 176] on p "We use two collections of color tokens, Primitives" at bounding box center [380, 176] width 331 height 9
click at [251, 190] on p "Primitives" at bounding box center [380, 189] width 331 height 9
click at [216, 201] on p "Containing raw color values from our core brand colors, grey scales and functio…" at bounding box center [380, 203] width 331 height 9
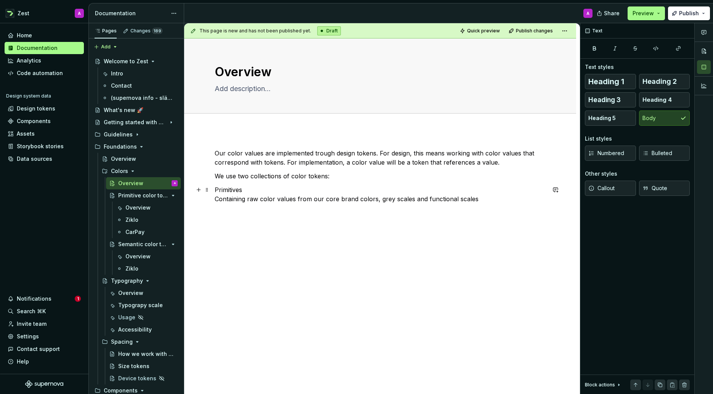
click at [234, 190] on p "Primitives Containing raw color values from our core brand colors, grey scales …" at bounding box center [380, 194] width 331 height 18
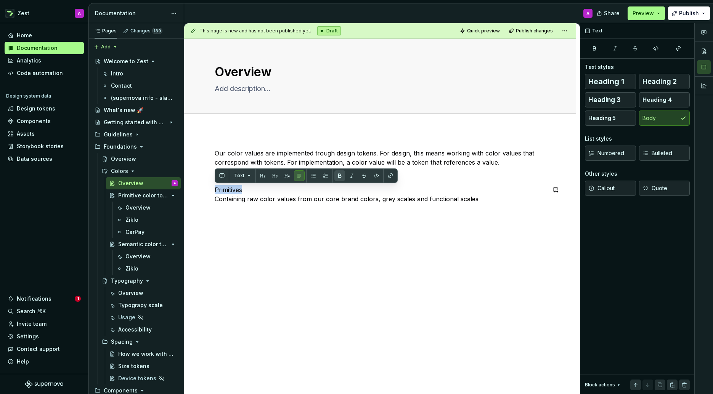
click at [340, 175] on button "button" at bounding box center [340, 176] width 11 height 11
click at [417, 197] on p "Primitives Containing raw color values from our core brand colors, grey scales …" at bounding box center [380, 194] width 331 height 18
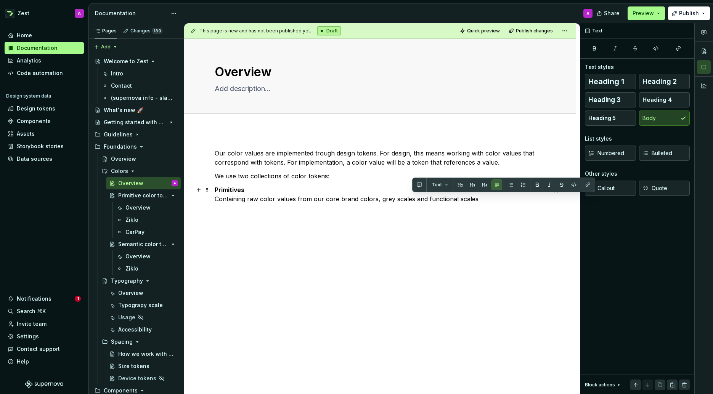
click at [247, 188] on p "Primitives Containing raw color values from our core brand colors, grey scales …" at bounding box center [380, 194] width 331 height 18
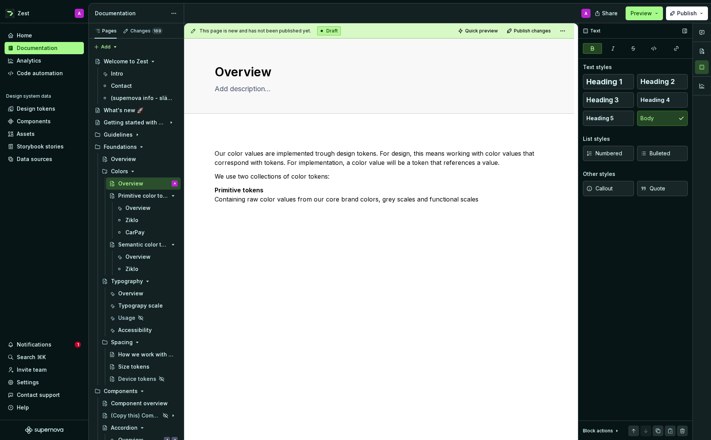
type textarea "*"
